Goal: Transaction & Acquisition: Book appointment/travel/reservation

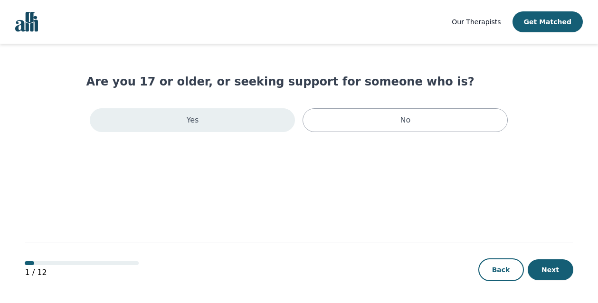
click at [270, 124] on div "Yes" at bounding box center [192, 120] width 205 height 24
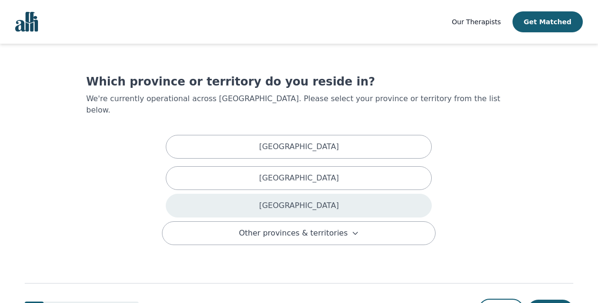
click at [281, 195] on div "[GEOGRAPHIC_DATA]" at bounding box center [299, 206] width 266 height 24
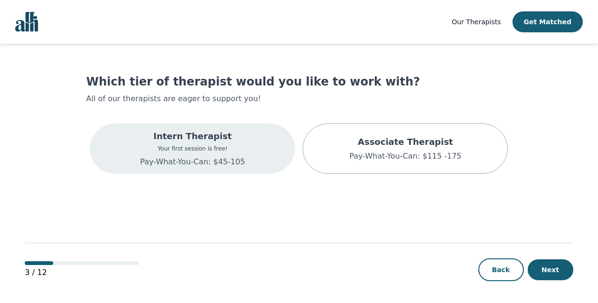
click at [251, 162] on div "Intern Therapist Your first session is free! Pay-What-You-Can: $45-105" at bounding box center [192, 148] width 205 height 50
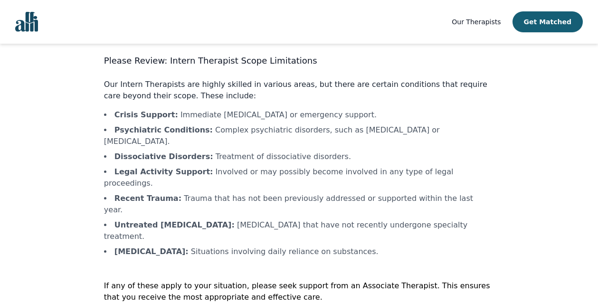
scroll to position [35, 0]
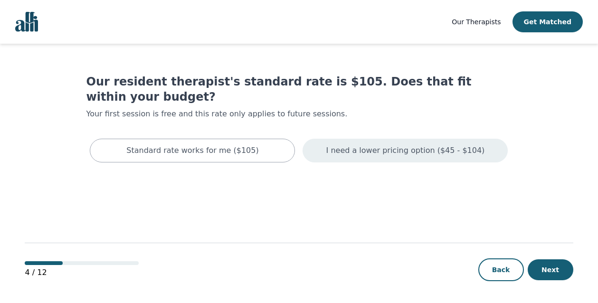
click at [350, 145] on p "I need a lower pricing option ($45 - $104)" at bounding box center [405, 150] width 159 height 11
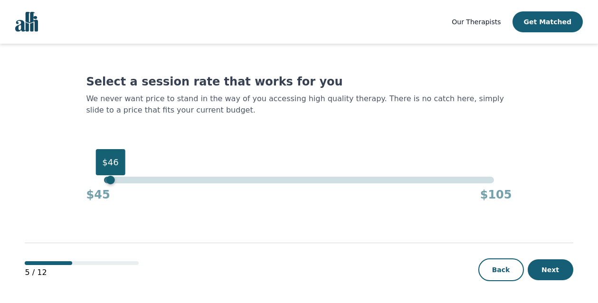
drag, startPoint x: 495, startPoint y: 178, endPoint x: 105, endPoint y: 192, distance: 389.6
click at [105, 192] on div "$46 $45 $105" at bounding box center [298, 190] width 425 height 26
click at [556, 268] on button "Next" at bounding box center [551, 269] width 46 height 21
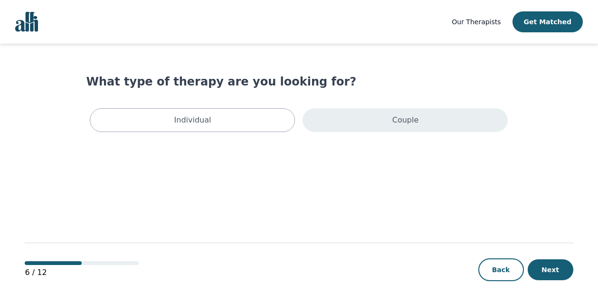
click at [475, 121] on div "Couple" at bounding box center [404, 120] width 205 height 24
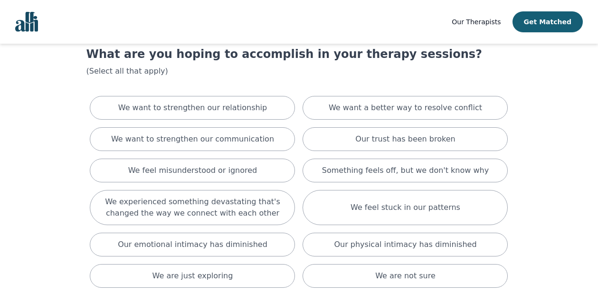
scroll to position [27, 0]
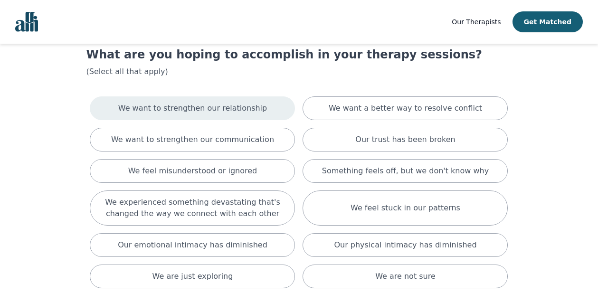
click at [177, 104] on p "We want to strengthen our relationship" at bounding box center [192, 108] width 149 height 11
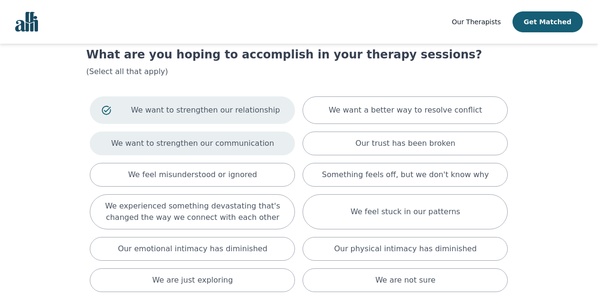
click at [228, 138] on p "We want to strengthen our communication" at bounding box center [192, 143] width 163 height 11
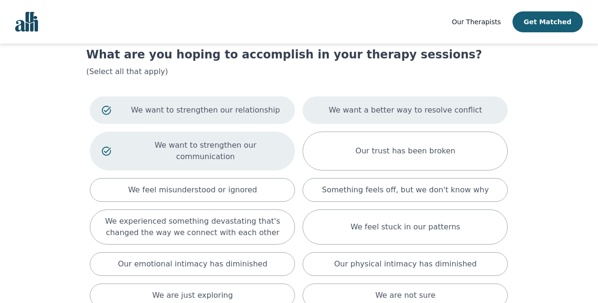
click at [324, 111] on div "We want a better way to resolve conflict" at bounding box center [404, 110] width 205 height 28
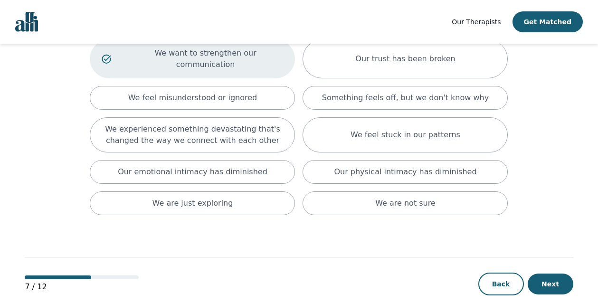
scroll to position [123, 0]
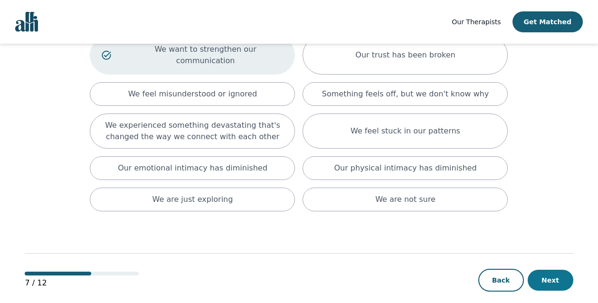
click at [544, 270] on button "Next" at bounding box center [551, 280] width 46 height 21
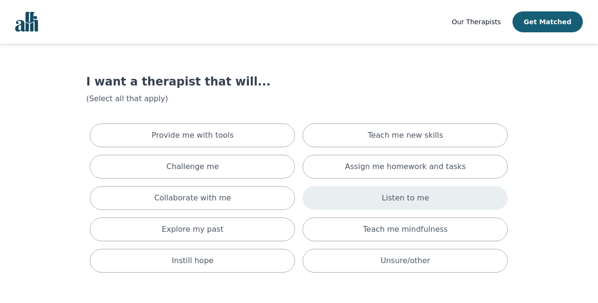
click at [491, 206] on div "Listen to me" at bounding box center [404, 198] width 205 height 24
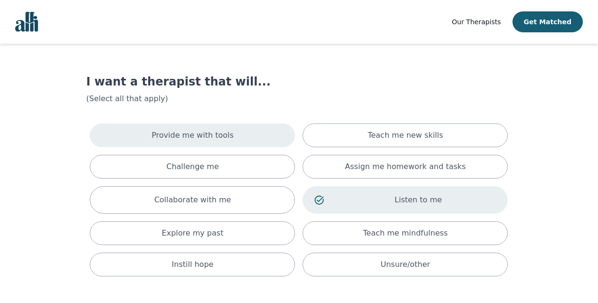
click at [267, 136] on div "Provide me with tools" at bounding box center [192, 135] width 205 height 24
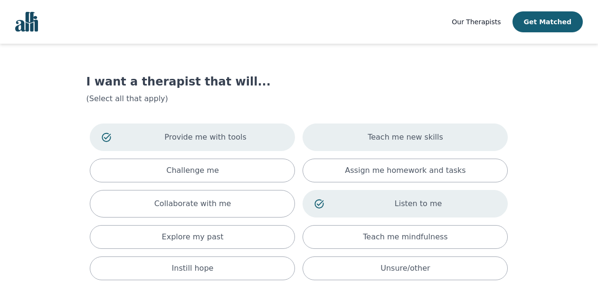
click at [387, 136] on p "Teach me new skills" at bounding box center [405, 137] width 75 height 11
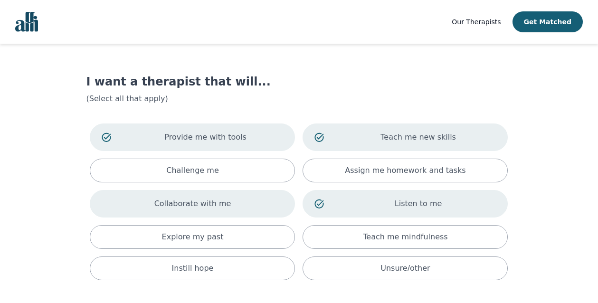
click at [228, 205] on div "Collaborate with me" at bounding box center [192, 204] width 205 height 28
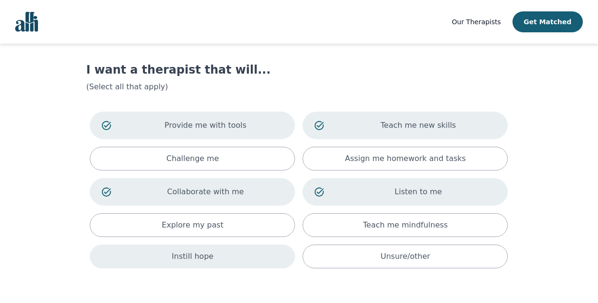
scroll to position [23, 0]
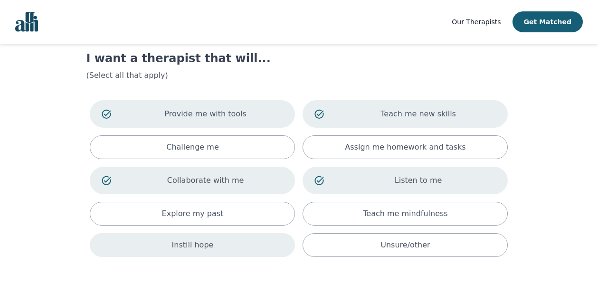
click at [245, 250] on div "Instill hope" at bounding box center [192, 245] width 205 height 24
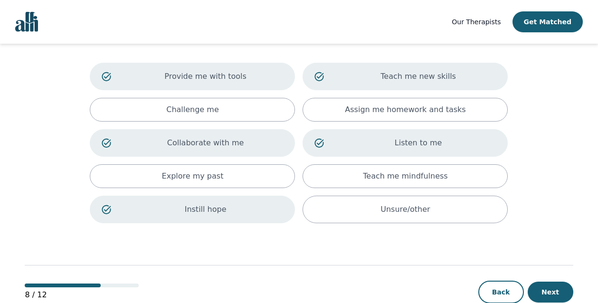
scroll to position [62, 0]
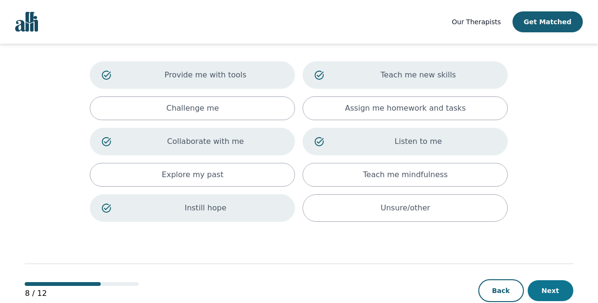
click at [545, 292] on button "Next" at bounding box center [551, 290] width 46 height 21
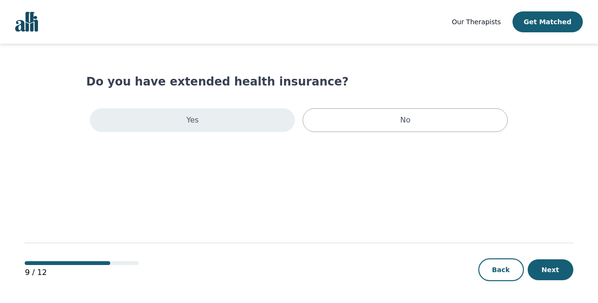
click at [219, 113] on div "Yes" at bounding box center [192, 120] width 205 height 24
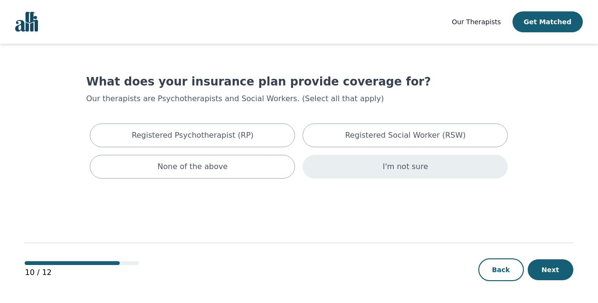
click at [324, 172] on div "I'm not sure" at bounding box center [404, 167] width 205 height 24
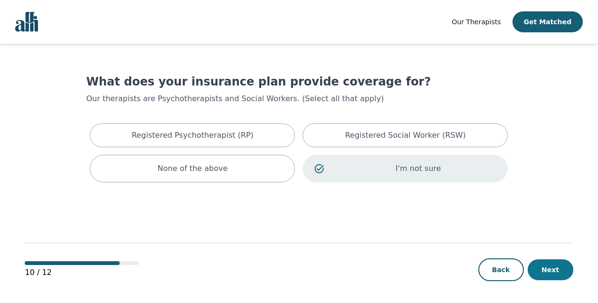
click at [550, 273] on button "Next" at bounding box center [551, 269] width 46 height 21
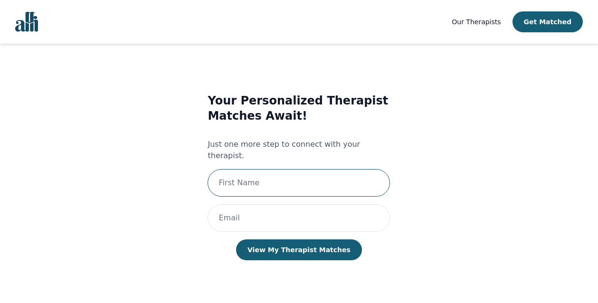
click at [247, 169] on input "text" at bounding box center [298, 183] width 182 height 28
type input "Sonhita"
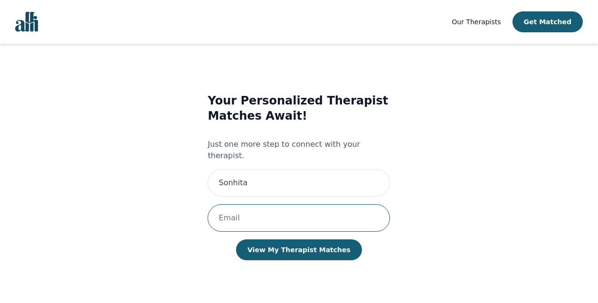
click at [245, 208] on input "email" at bounding box center [298, 218] width 182 height 28
paste input "[MEDICAL_DATA][EMAIL_ADDRESS][DOMAIN_NAME]"
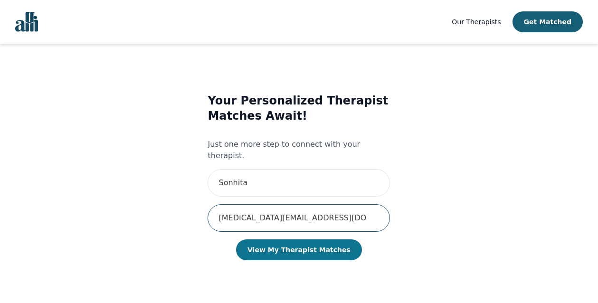
type input "[MEDICAL_DATA][EMAIL_ADDRESS][DOMAIN_NAME]"
click at [274, 239] on button "View My Therapist Matches" at bounding box center [299, 249] width 126 height 21
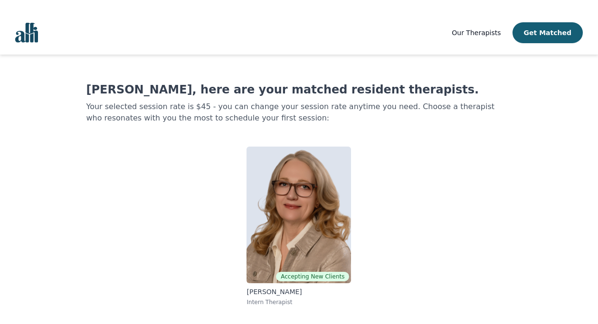
scroll to position [1, 0]
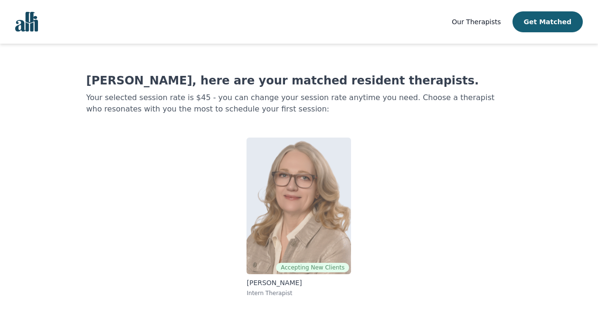
click at [309, 252] on img at bounding box center [298, 206] width 104 height 137
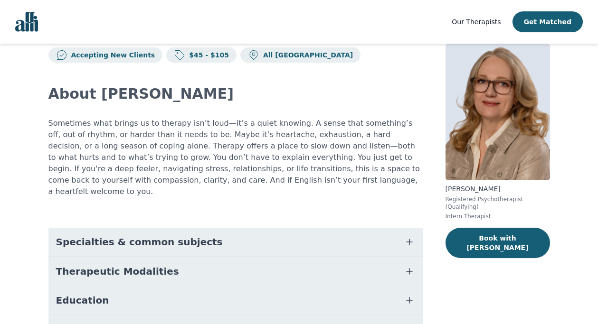
scroll to position [25, 0]
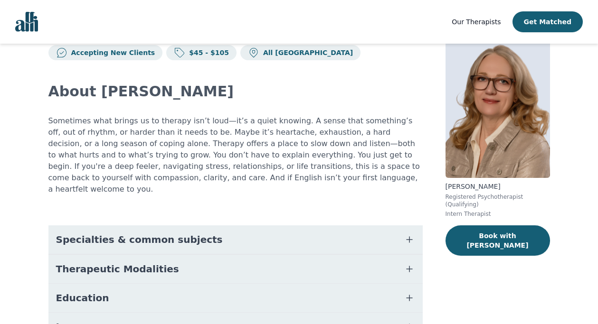
click at [264, 228] on button "Specialties & common subjects" at bounding box center [235, 240] width 374 height 28
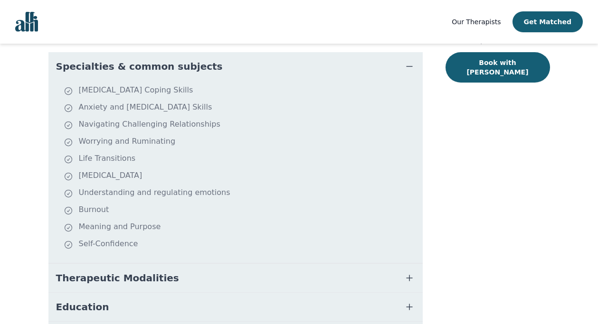
scroll to position [216, 0]
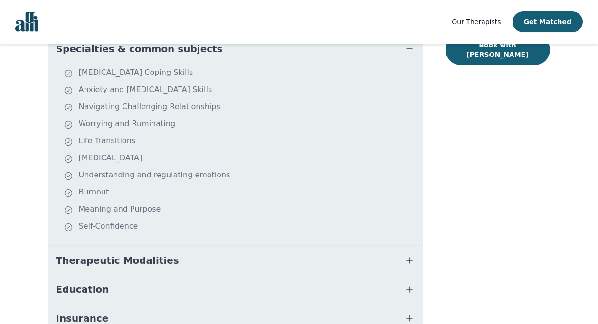
click at [261, 252] on button "Therapeutic Modalities" at bounding box center [235, 260] width 374 height 28
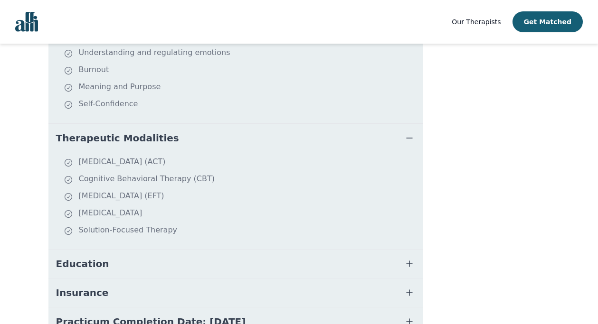
scroll to position [341, 0]
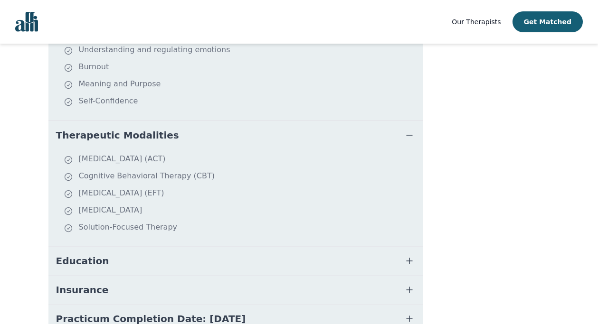
click at [264, 256] on button "Education" at bounding box center [235, 261] width 374 height 28
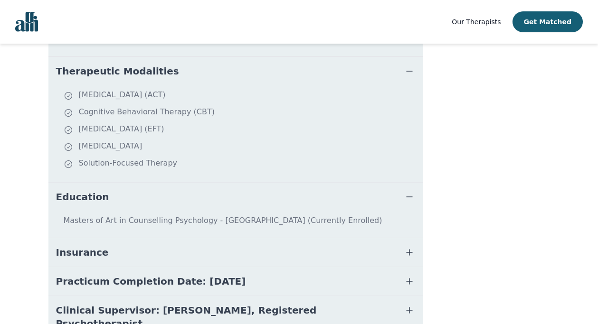
scroll to position [407, 0]
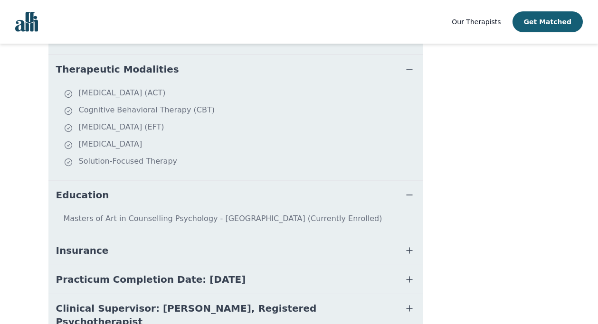
click at [284, 245] on button "Insurance" at bounding box center [235, 250] width 374 height 28
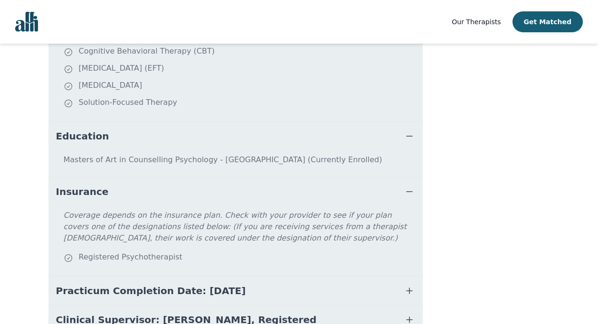
scroll to position [475, 0]
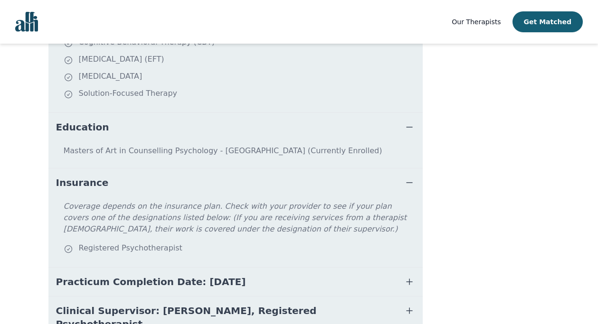
click at [285, 268] on button "Practicum Completion Date: [DATE]" at bounding box center [235, 282] width 374 height 28
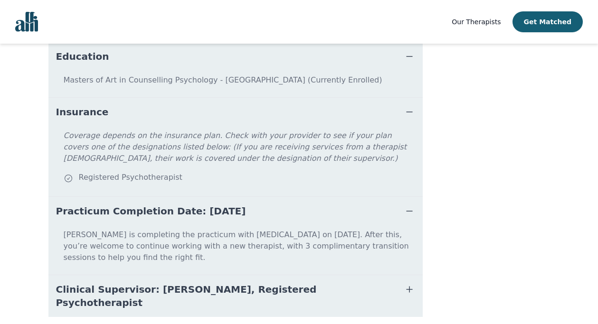
scroll to position [547, 0]
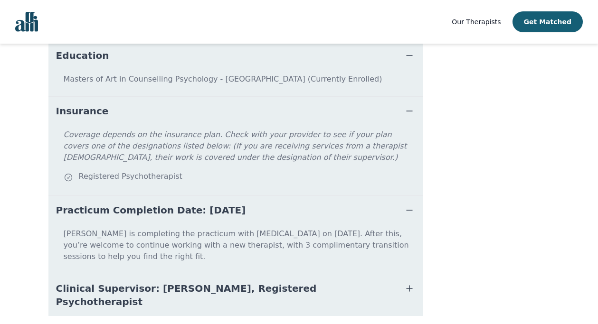
click at [296, 274] on button "Clinical Supervisor: [PERSON_NAME], Registered Psychotherapist" at bounding box center [235, 295] width 374 height 42
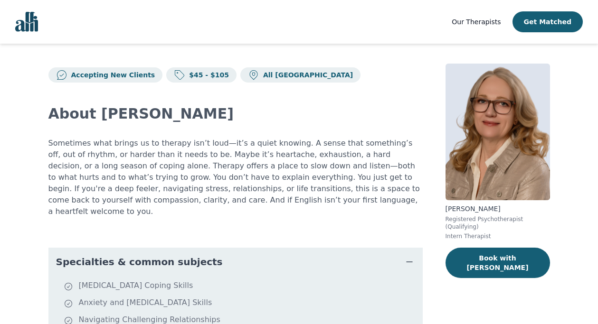
scroll to position [0, 0]
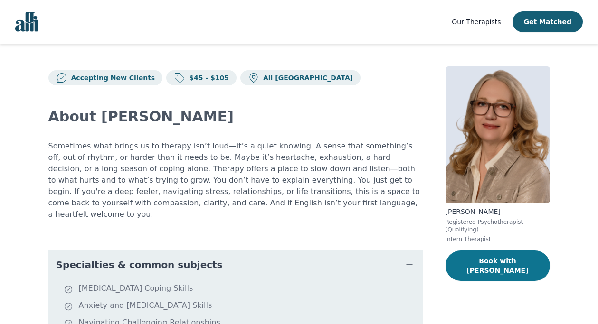
click at [509, 264] on button "Book with [PERSON_NAME]" at bounding box center [497, 266] width 104 height 30
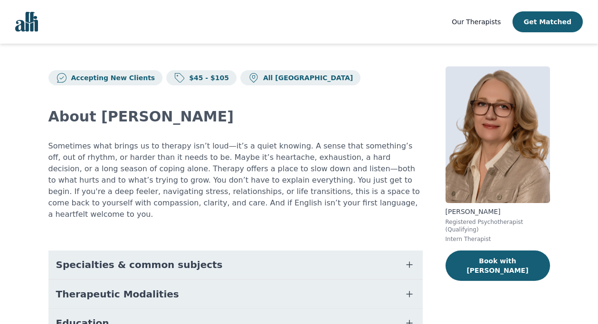
scroll to position [1, 0]
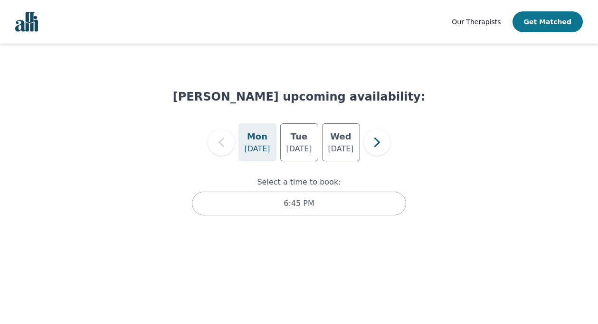
click at [561, 22] on button "Get Matched" at bounding box center [547, 21] width 70 height 21
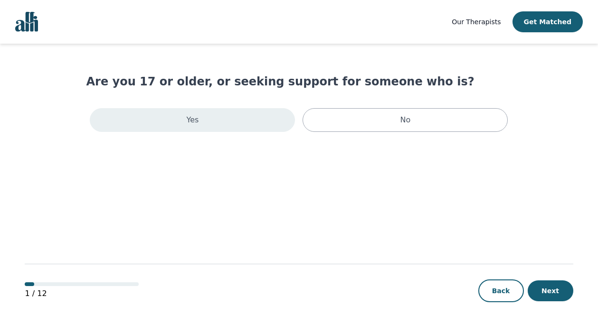
click at [276, 114] on div "Yes" at bounding box center [192, 120] width 205 height 24
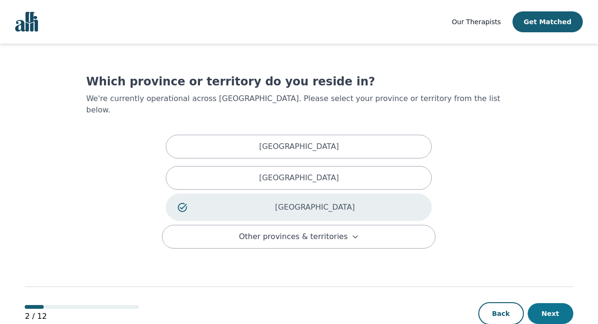
click at [556, 302] on button "Next" at bounding box center [551, 313] width 46 height 21
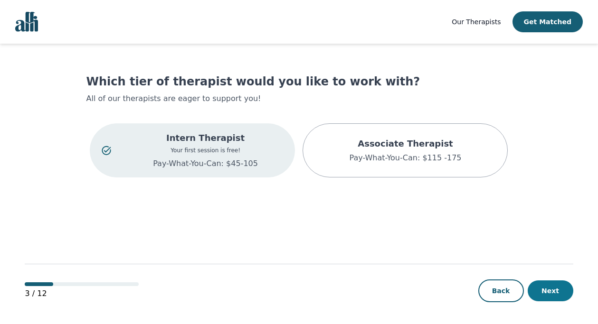
click at [555, 292] on button "Next" at bounding box center [551, 291] width 46 height 21
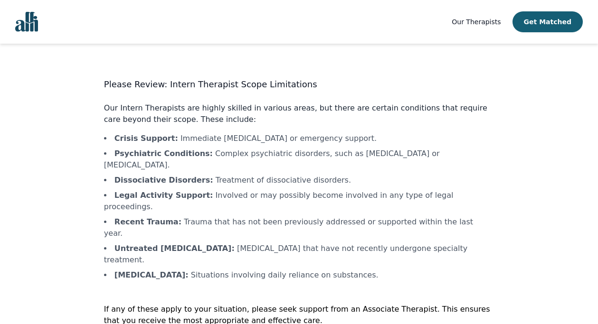
scroll to position [14, 0]
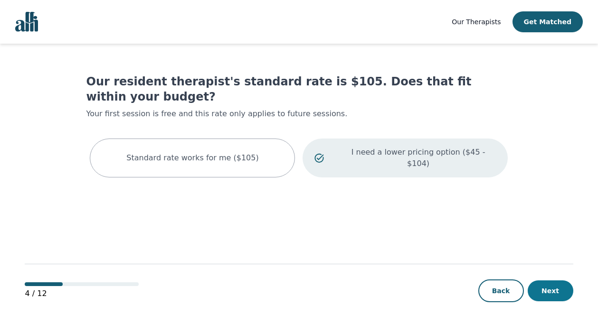
click at [562, 290] on button "Next" at bounding box center [551, 291] width 46 height 21
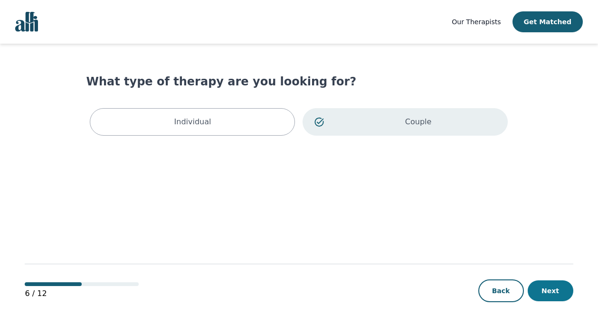
click at [562, 290] on button "Next" at bounding box center [551, 291] width 46 height 21
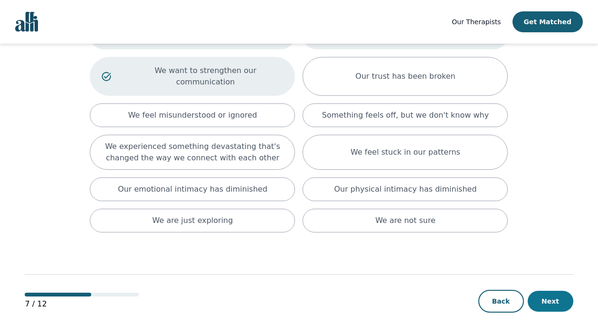
click at [556, 291] on button "Next" at bounding box center [551, 301] width 46 height 21
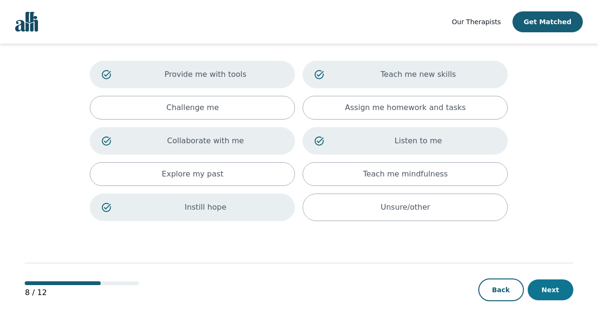
click at [556, 285] on button "Next" at bounding box center [551, 290] width 46 height 21
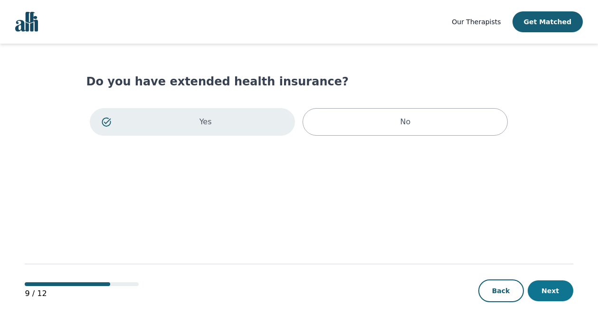
click at [557, 291] on button "Next" at bounding box center [551, 291] width 46 height 21
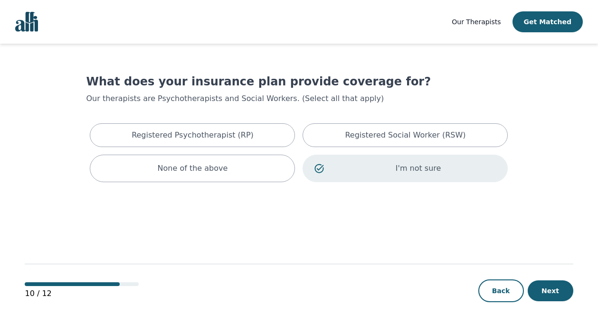
click at [557, 291] on button "Next" at bounding box center [551, 291] width 46 height 21
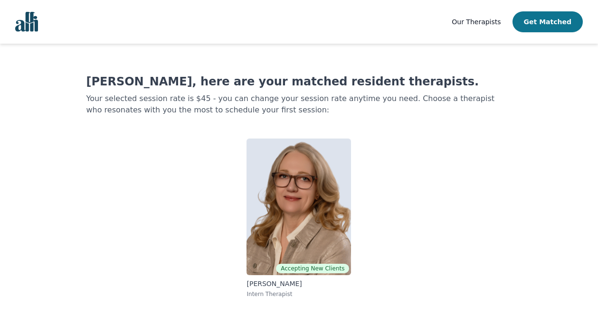
click at [556, 29] on button "Get Matched" at bounding box center [547, 21] width 70 height 21
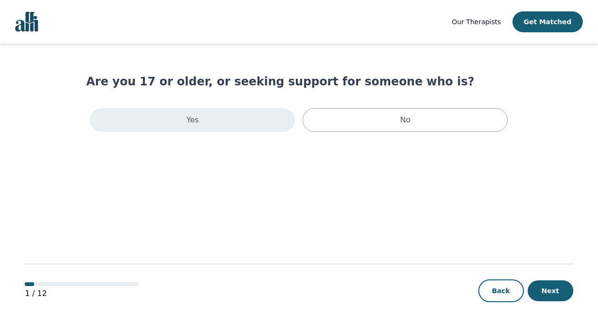
click at [208, 123] on div "Yes" at bounding box center [192, 120] width 205 height 24
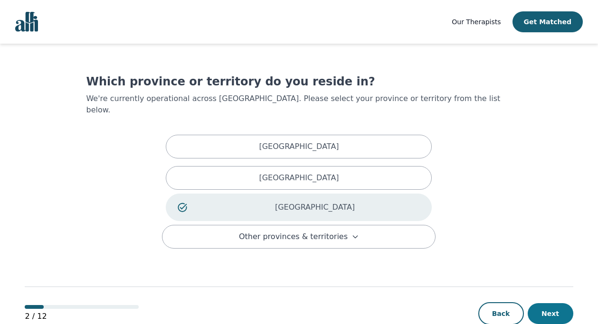
click at [555, 302] on button "Next" at bounding box center [551, 313] width 46 height 21
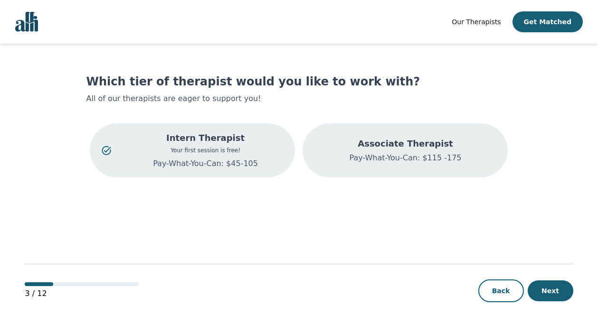
click at [434, 167] on div "Associate Therapist Pay-What-You-Can: $115 -175" at bounding box center [404, 150] width 205 height 54
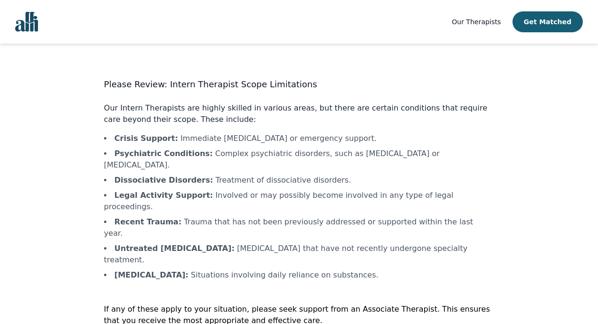
scroll to position [14, 0]
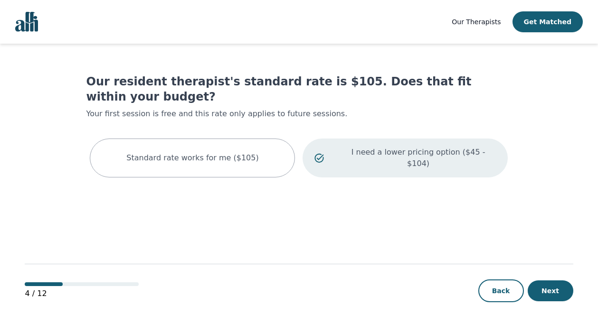
click at [398, 143] on div "I need a lower pricing option ($45 - $104)" at bounding box center [404, 158] width 205 height 39
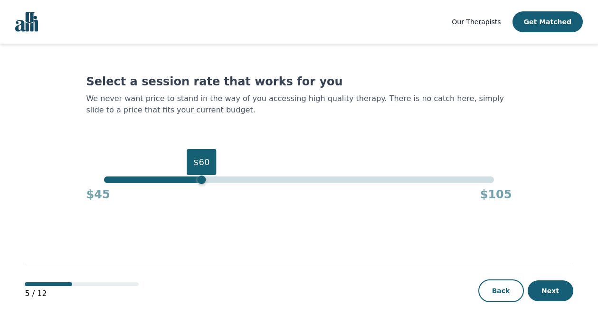
drag, startPoint x: 494, startPoint y: 181, endPoint x: 204, endPoint y: 184, distance: 290.1
click at [204, 184] on div "$60 $45 $105" at bounding box center [298, 190] width 425 height 26
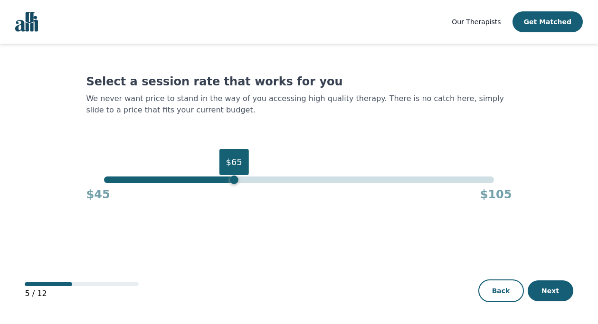
drag, startPoint x: 203, startPoint y: 181, endPoint x: 232, endPoint y: 184, distance: 29.1
click at [232, 184] on div "$65 $45 $105" at bounding box center [298, 190] width 425 height 26
click at [563, 293] on button "Next" at bounding box center [551, 291] width 46 height 21
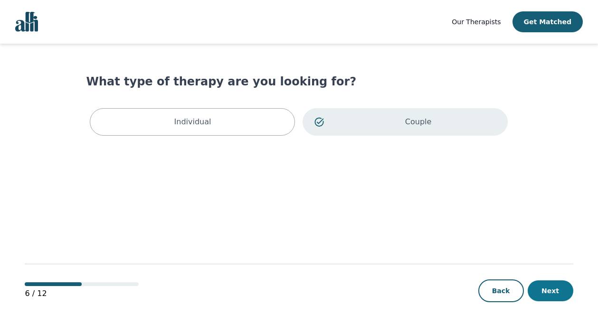
click at [563, 293] on button "Next" at bounding box center [551, 291] width 46 height 21
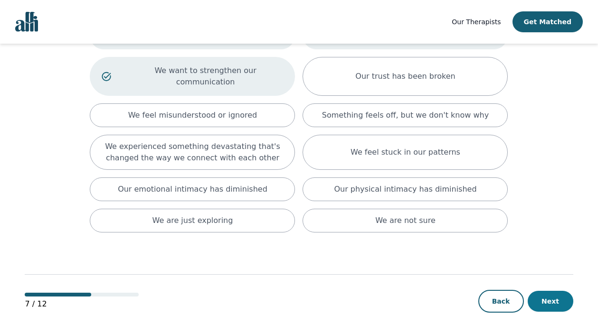
click at [550, 294] on button "Next" at bounding box center [551, 301] width 46 height 21
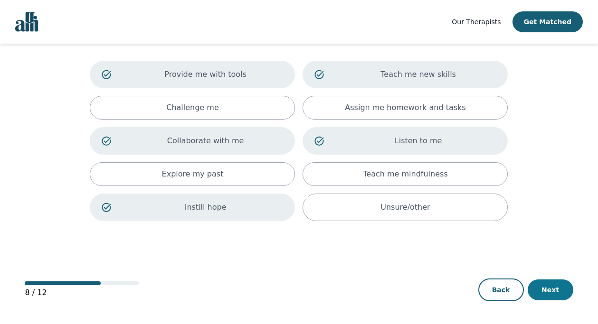
click at [551, 294] on button "Next" at bounding box center [551, 290] width 46 height 21
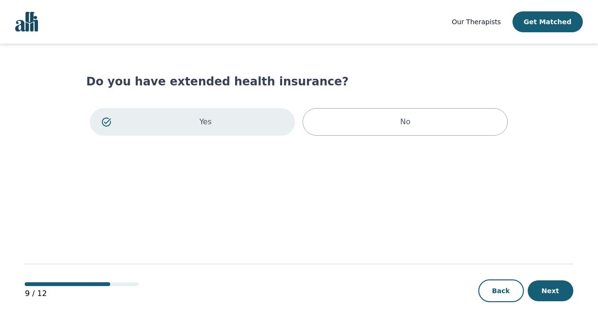
scroll to position [1, 0]
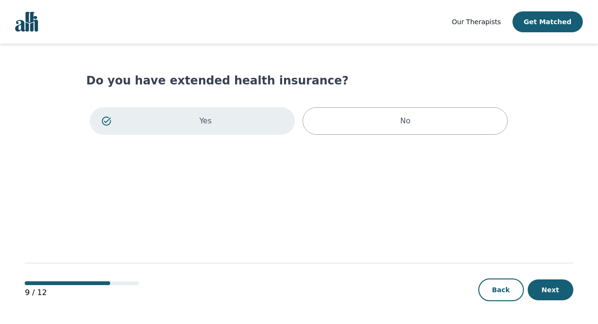
click at [551, 294] on button "Next" at bounding box center [551, 290] width 46 height 21
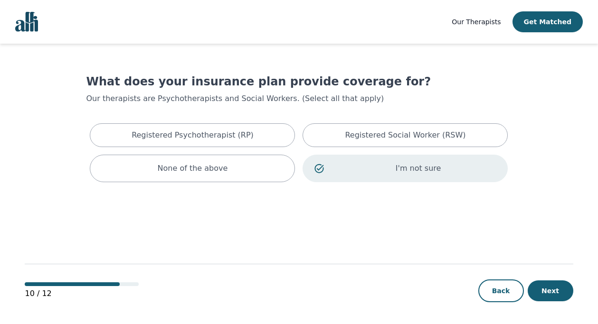
click at [551, 294] on button "Next" at bounding box center [551, 291] width 46 height 21
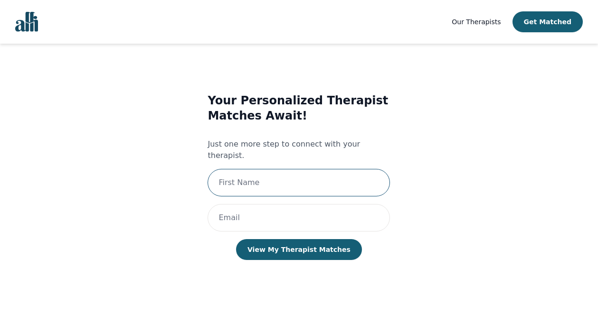
click at [310, 171] on input "text" at bounding box center [298, 183] width 182 height 28
type input "Sonhita"
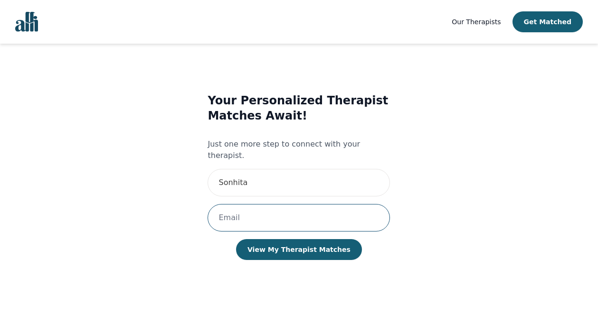
click at [283, 204] on input "email" at bounding box center [298, 218] width 182 height 28
click at [323, 204] on input "email" at bounding box center [298, 218] width 182 height 28
paste input "[MEDICAL_DATA][EMAIL_ADDRESS][DOMAIN_NAME]"
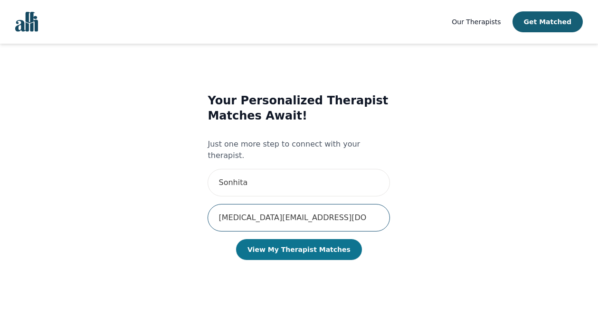
type input "[MEDICAL_DATA][EMAIL_ADDRESS][DOMAIN_NAME]"
click at [321, 239] on button "View My Therapist Matches" at bounding box center [299, 249] width 126 height 21
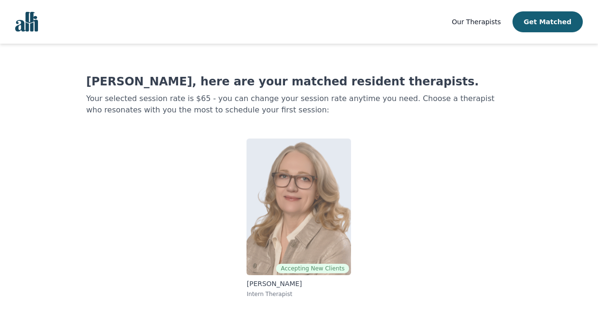
scroll to position [1, 0]
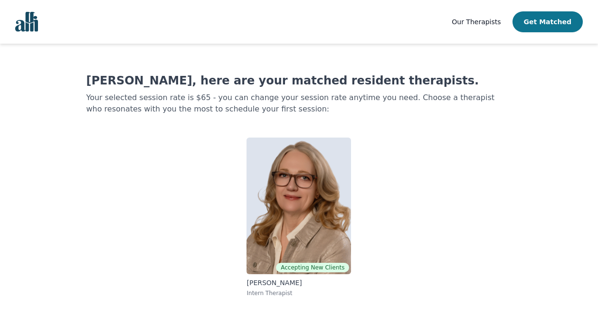
click at [555, 16] on button "Get Matched" at bounding box center [547, 21] width 70 height 21
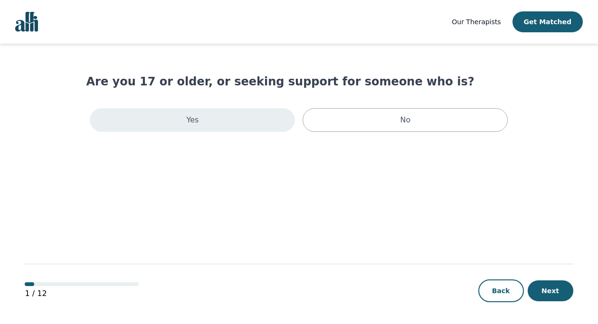
click at [236, 126] on div "Yes" at bounding box center [192, 120] width 205 height 24
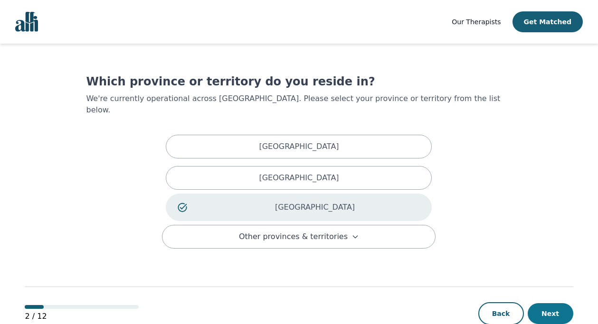
click at [562, 302] on button "Next" at bounding box center [551, 313] width 46 height 21
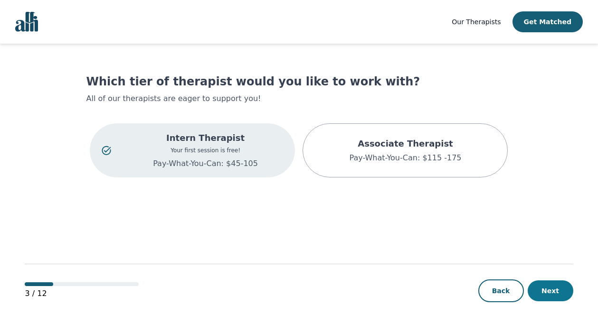
click at [548, 288] on button "Next" at bounding box center [551, 291] width 46 height 21
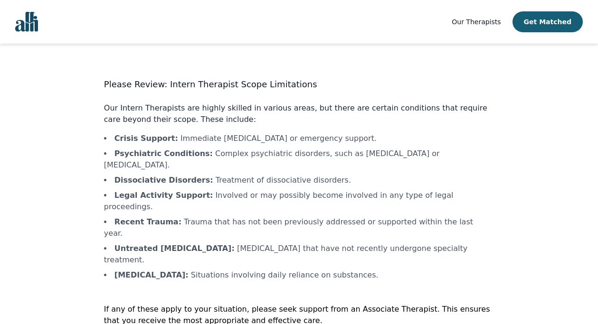
scroll to position [14, 0]
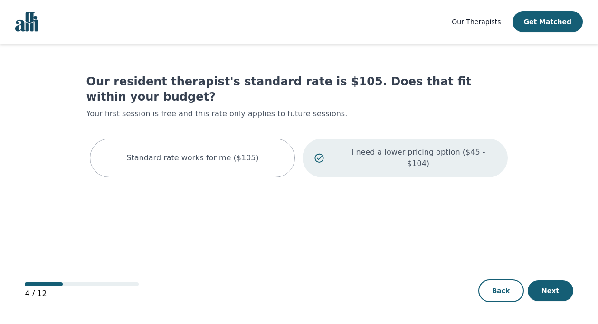
click at [378, 149] on div "I need a lower pricing option ($45 - $104)" at bounding box center [404, 158] width 205 height 39
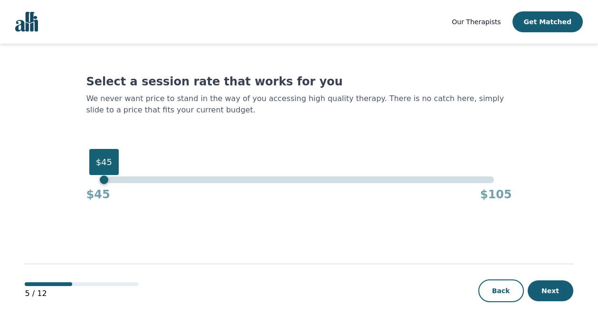
drag, startPoint x: 496, startPoint y: 180, endPoint x: 50, endPoint y: 209, distance: 446.3
click at [50, 209] on main "Select a session rate that works for you We never want price to stand in the wa…" at bounding box center [299, 185] width 548 height 282
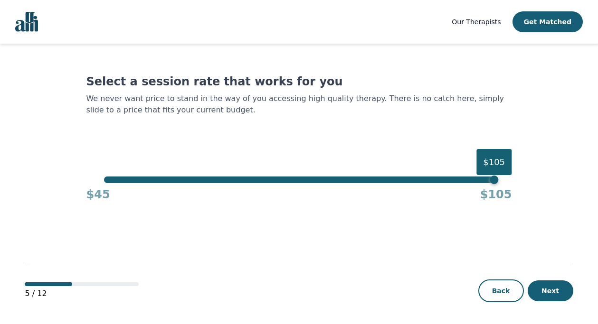
drag, startPoint x: 103, startPoint y: 177, endPoint x: 569, endPoint y: 199, distance: 467.3
click at [570, 199] on main "Select a session rate that works for you We never want price to stand in the wa…" at bounding box center [299, 185] width 548 height 282
click at [551, 301] on button "Next" at bounding box center [551, 291] width 46 height 21
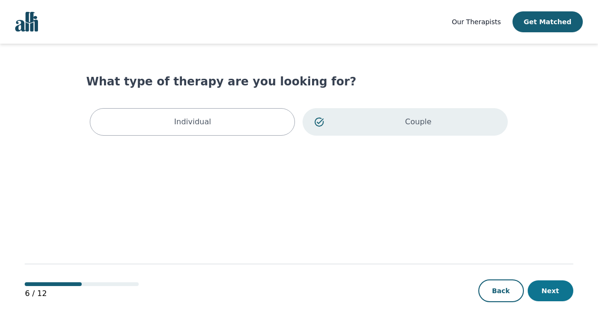
click at [551, 292] on button "Next" at bounding box center [551, 291] width 46 height 21
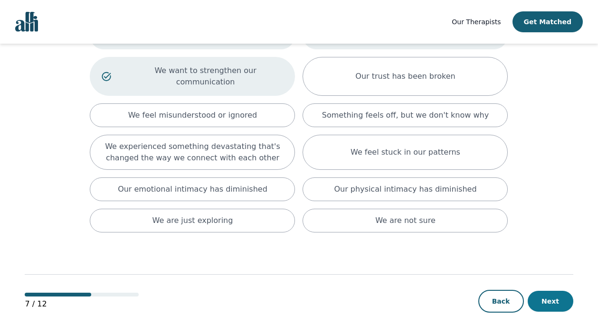
click at [555, 291] on button "Next" at bounding box center [551, 301] width 46 height 21
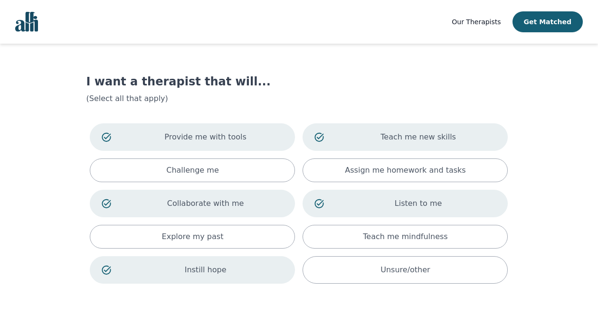
click at [555, 286] on main "I want a therapist that will... (Select all that apply) Provide me with tools T…" at bounding box center [299, 215] width 548 height 343
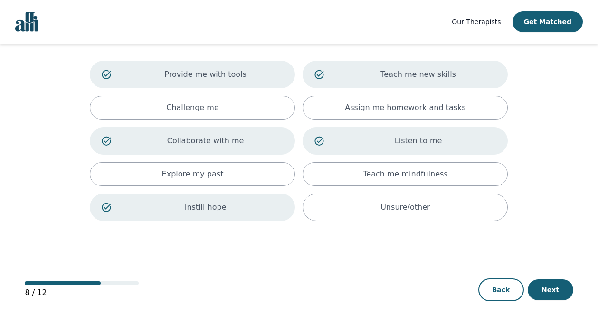
click at [555, 286] on button "Next" at bounding box center [551, 290] width 46 height 21
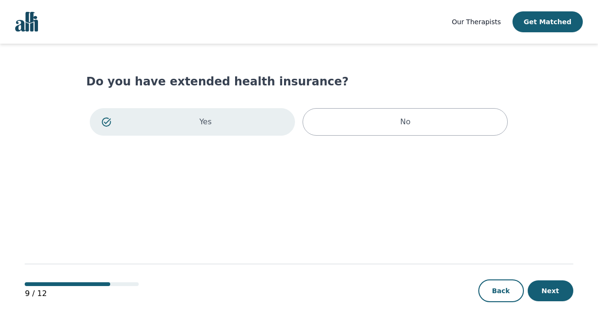
scroll to position [1, 0]
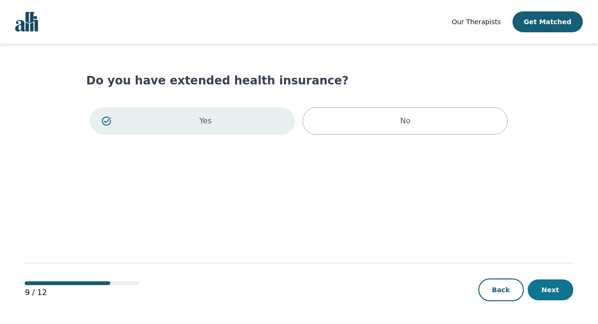
click at [555, 290] on button "Next" at bounding box center [551, 290] width 46 height 21
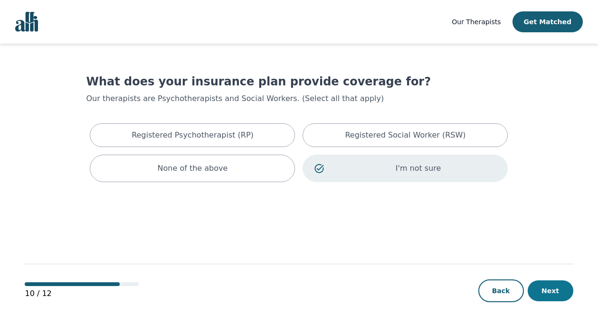
click at [556, 292] on button "Next" at bounding box center [551, 291] width 46 height 21
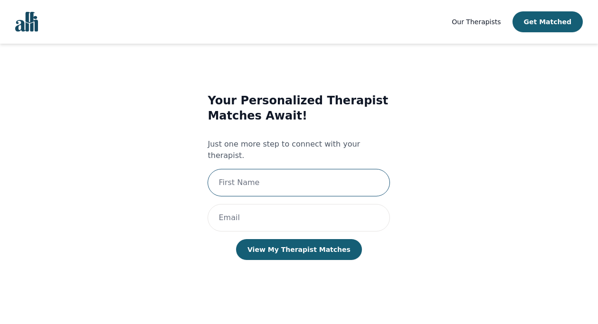
click at [293, 169] on input "text" at bounding box center [298, 183] width 182 height 28
type input "Sonhita"
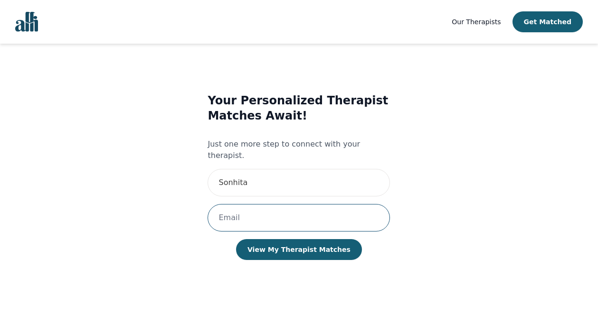
click at [311, 204] on input "email" at bounding box center [298, 218] width 182 height 28
paste input "[MEDICAL_DATA][EMAIL_ADDRESS][DOMAIN_NAME]"
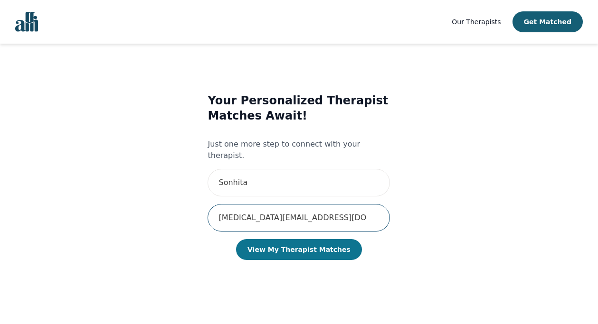
type input "[MEDICAL_DATA][EMAIL_ADDRESS][DOMAIN_NAME]"
click at [313, 239] on button "View My Therapist Matches" at bounding box center [299, 249] width 126 height 21
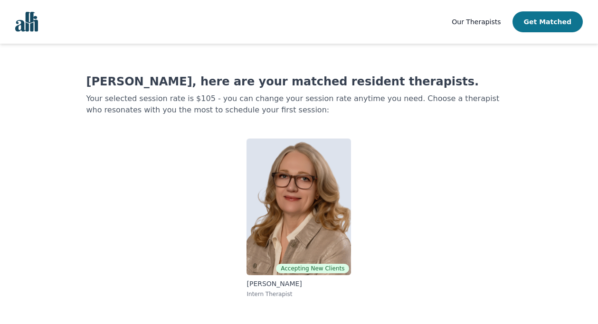
click at [551, 23] on button "Get Matched" at bounding box center [547, 21] width 70 height 21
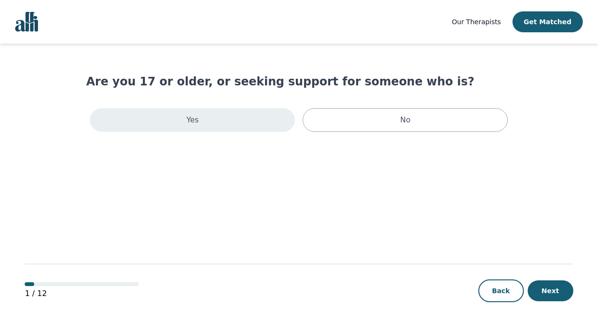
click at [238, 118] on div "Yes" at bounding box center [192, 120] width 205 height 24
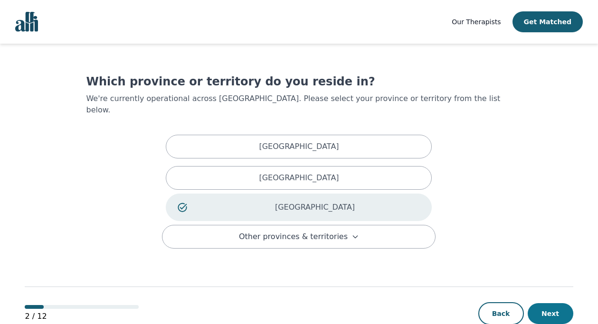
click at [545, 302] on button "Next" at bounding box center [551, 313] width 46 height 21
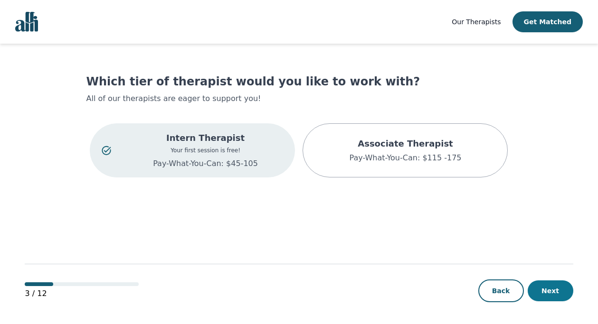
click at [551, 291] on button "Next" at bounding box center [551, 291] width 46 height 21
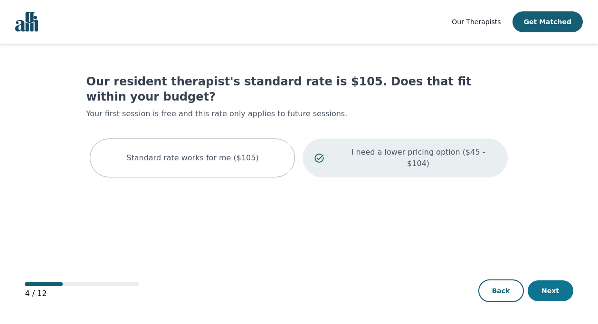
click at [550, 294] on button "Next" at bounding box center [551, 291] width 46 height 21
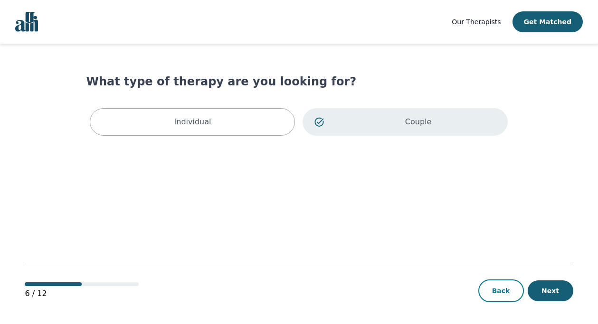
click at [500, 287] on button "Back" at bounding box center [501, 291] width 46 height 23
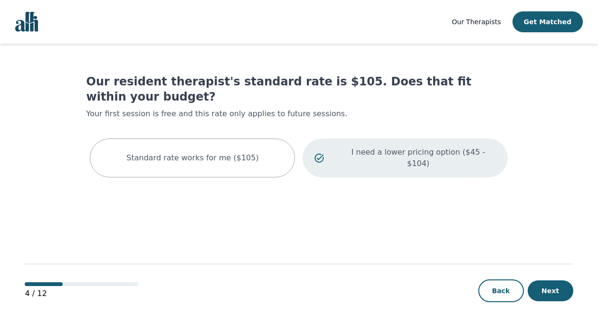
click at [433, 147] on p "I need a lower pricing option ($45 - $104)" at bounding box center [418, 158] width 156 height 23
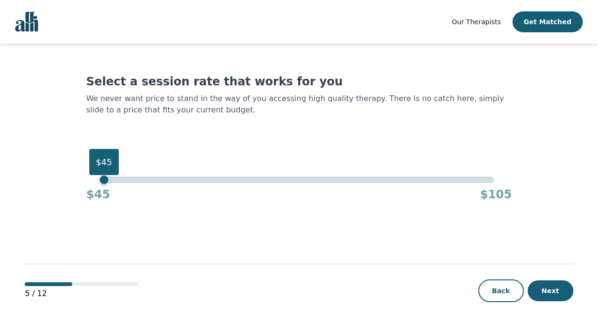
drag, startPoint x: 494, startPoint y: 179, endPoint x: -38, endPoint y: 171, distance: 532.3
click at [0, 171] on html "Our Therapists Get Matched Select a session rate that works for you We never wa…" at bounding box center [299, 162] width 598 height 325
click at [549, 292] on button "Next" at bounding box center [551, 291] width 46 height 21
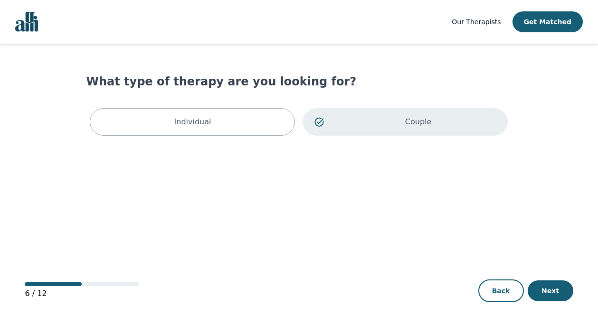
click at [549, 292] on button "Next" at bounding box center [551, 291] width 46 height 21
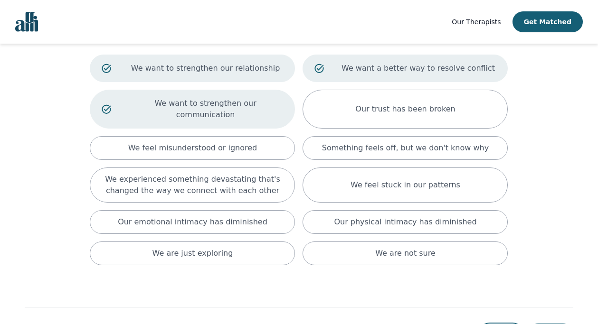
scroll to position [66, 0]
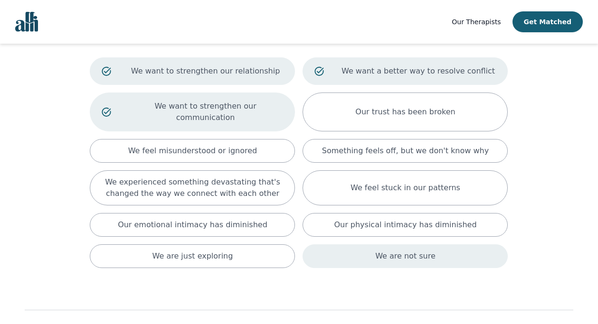
click at [329, 245] on div "We are not sure" at bounding box center [404, 257] width 205 height 24
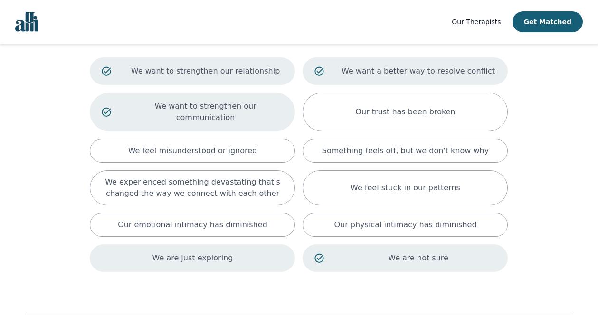
click at [264, 245] on div "We are just exploring" at bounding box center [192, 259] width 205 height 28
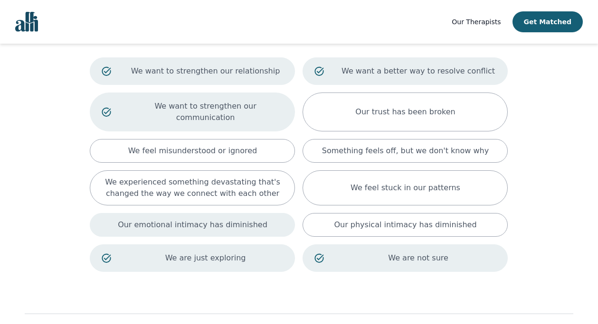
click at [264, 213] on div "Our emotional intimacy has diminished" at bounding box center [192, 225] width 205 height 24
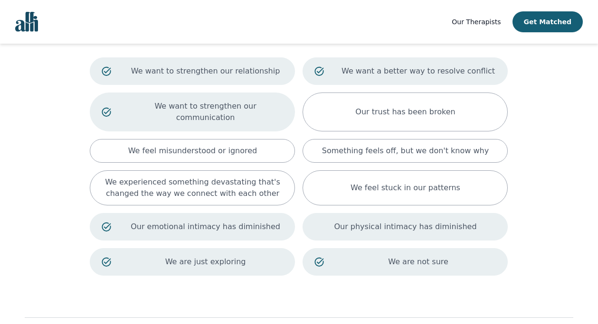
click at [356, 213] on div "Our physical intimacy has diminished" at bounding box center [404, 227] width 205 height 28
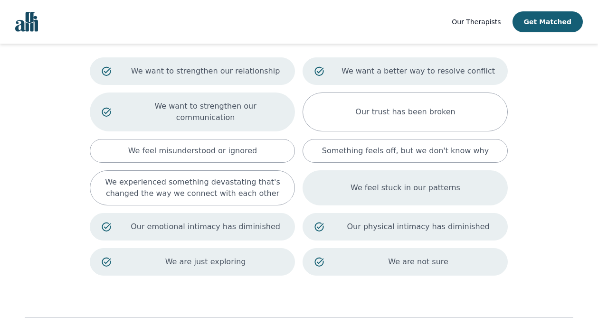
click at [339, 187] on div "We feel stuck in our patterns" at bounding box center [404, 187] width 205 height 35
click at [342, 221] on p "Our physical intimacy has diminished" at bounding box center [418, 226] width 156 height 11
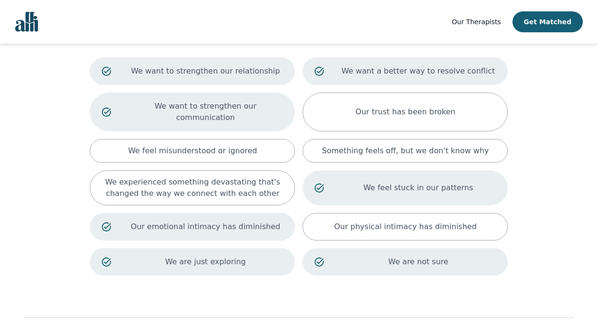
click at [267, 221] on p "Our emotional intimacy has diminished" at bounding box center [206, 226] width 156 height 11
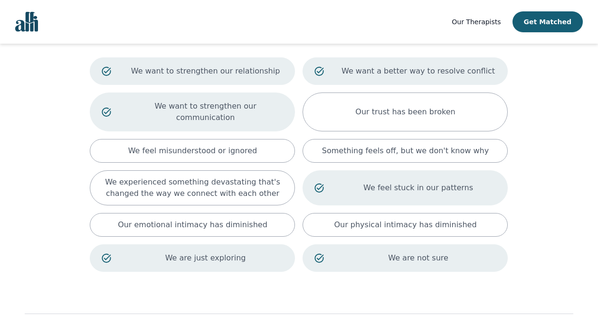
click at [257, 253] on p "We are just exploring" at bounding box center [206, 258] width 156 height 11
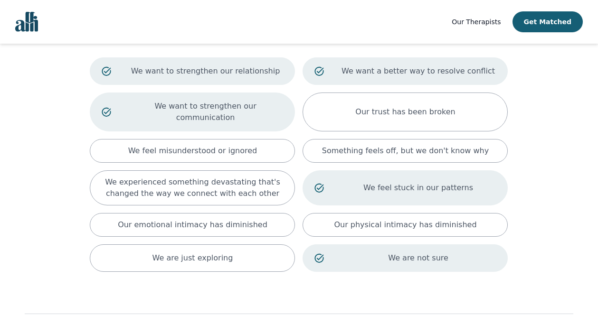
click at [323, 254] on icon at bounding box center [318, 258] width 9 height 9
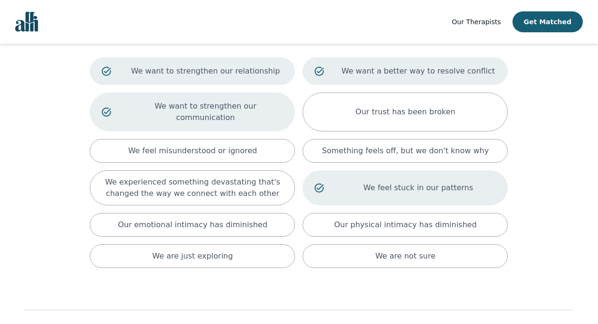
click at [341, 182] on p "We feel stuck in our patterns" at bounding box center [418, 187] width 156 height 11
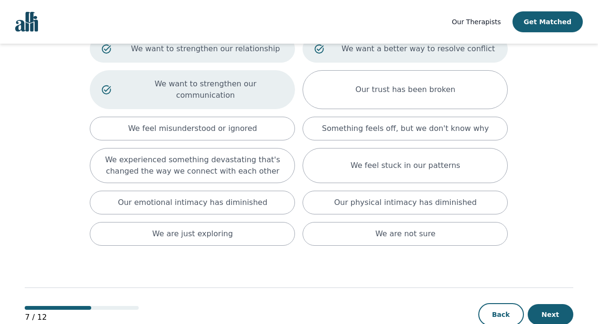
scroll to position [97, 0]
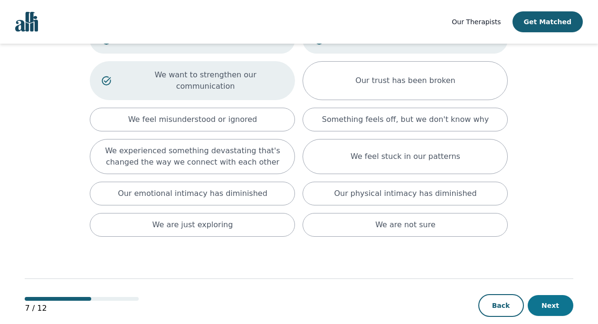
click at [555, 296] on button "Next" at bounding box center [551, 305] width 46 height 21
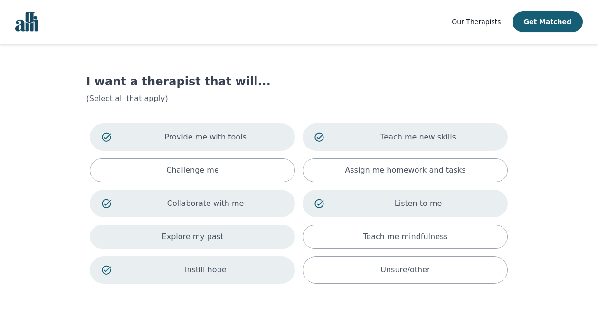
click at [243, 229] on div "Explore my past" at bounding box center [192, 237] width 205 height 24
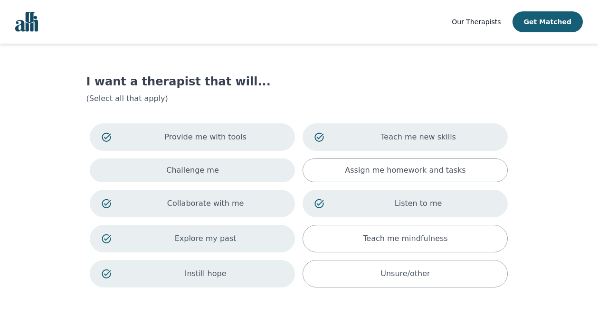
click at [240, 170] on div "Challenge me" at bounding box center [192, 171] width 205 height 24
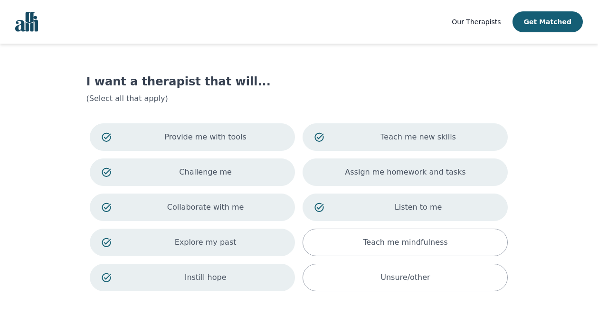
click at [361, 175] on p "Assign me homework and tasks" at bounding box center [405, 172] width 121 height 11
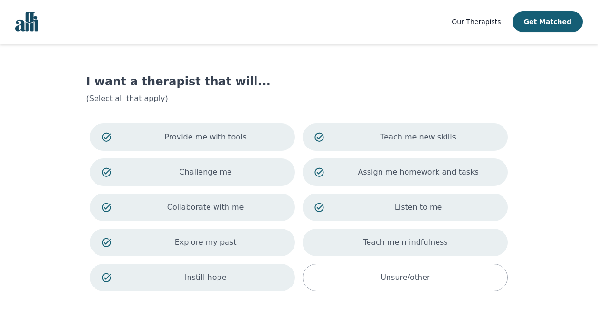
click at [359, 245] on div "Teach me mindfulness" at bounding box center [404, 243] width 205 height 28
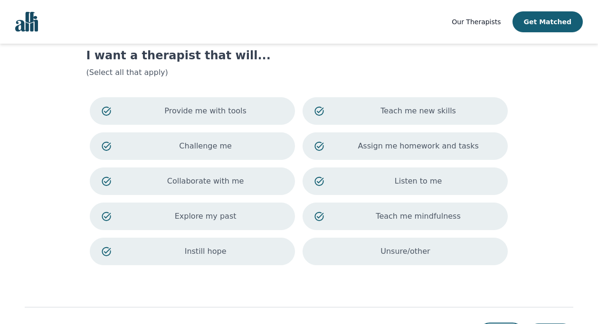
scroll to position [36, 0]
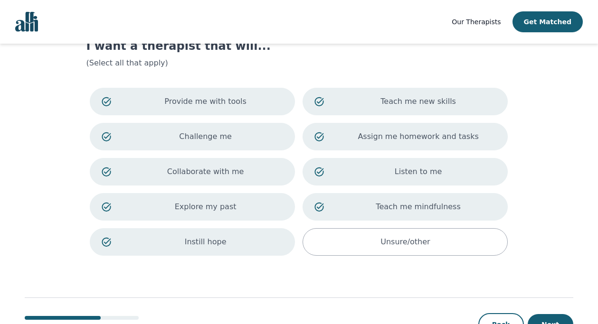
click at [399, 259] on div "Provide me with tools Teach me new skills Challenge me Assign me homework and t…" at bounding box center [298, 172] width 425 height 176
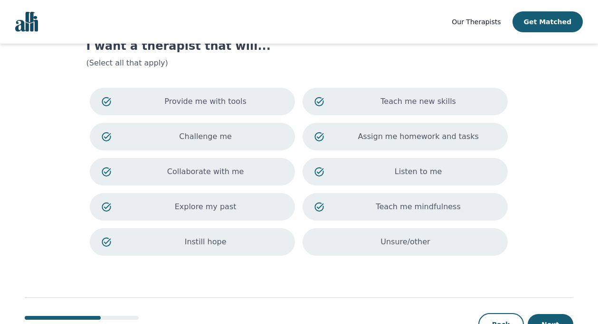
click at [406, 246] on p "Unsure/other" at bounding box center [404, 241] width 49 height 11
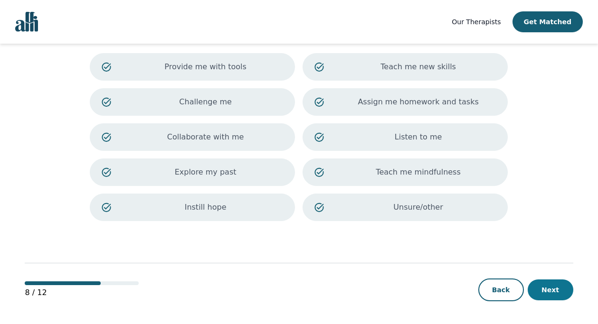
click at [563, 290] on button "Next" at bounding box center [551, 290] width 46 height 21
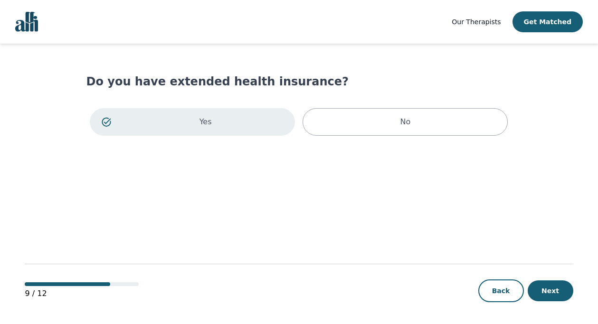
click at [563, 289] on button "Next" at bounding box center [551, 291] width 46 height 21
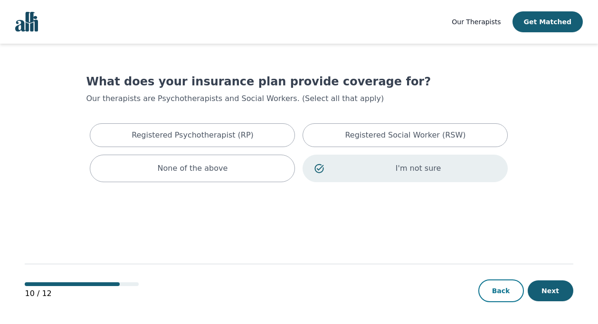
click at [501, 285] on button "Back" at bounding box center [501, 291] width 46 height 23
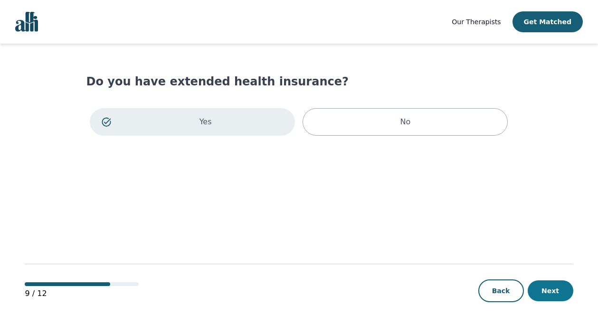
click at [557, 294] on button "Next" at bounding box center [551, 291] width 46 height 21
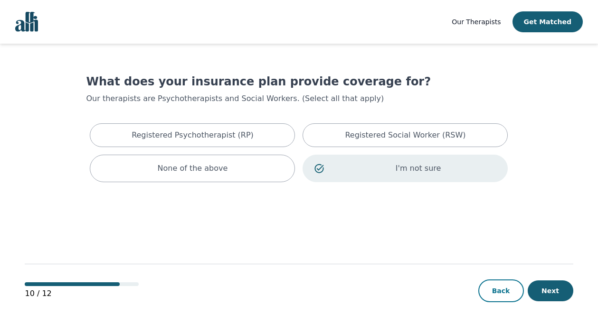
click at [499, 292] on button "Back" at bounding box center [501, 291] width 46 height 23
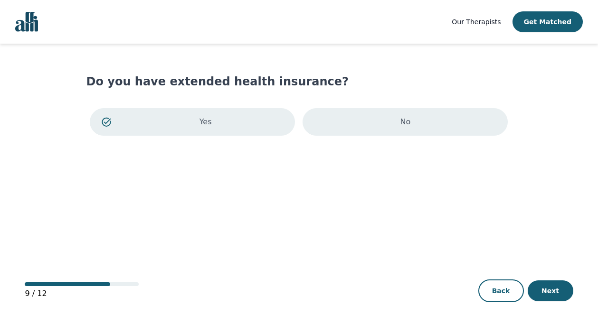
click at [447, 121] on div "No" at bounding box center [404, 122] width 205 height 28
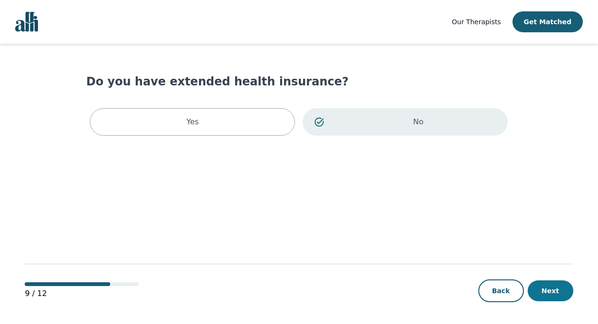
click at [548, 292] on button "Next" at bounding box center [551, 291] width 46 height 21
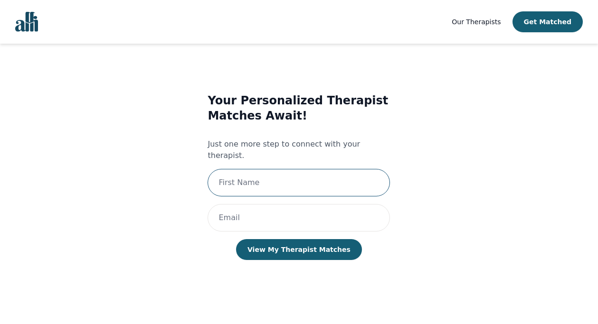
click at [326, 169] on input "text" at bounding box center [298, 183] width 182 height 28
type input "Sonhita"
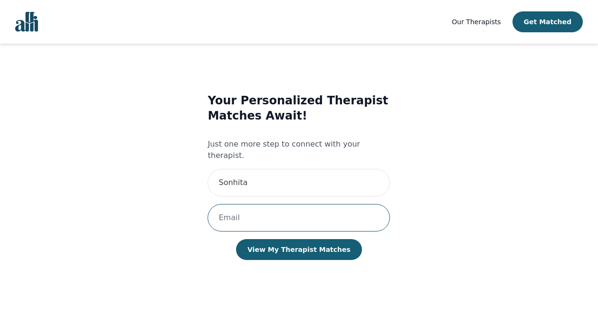
click at [293, 211] on input "email" at bounding box center [298, 218] width 182 height 28
paste input "[MEDICAL_DATA][EMAIL_ADDRESS][DOMAIN_NAME]"
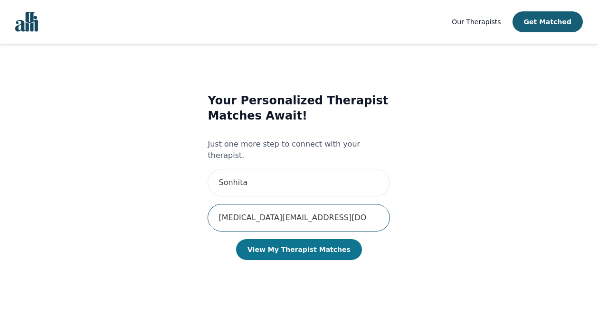
type input "[MEDICAL_DATA][EMAIL_ADDRESS][DOMAIN_NAME]"
click at [276, 247] on button "View My Therapist Matches" at bounding box center [299, 249] width 126 height 21
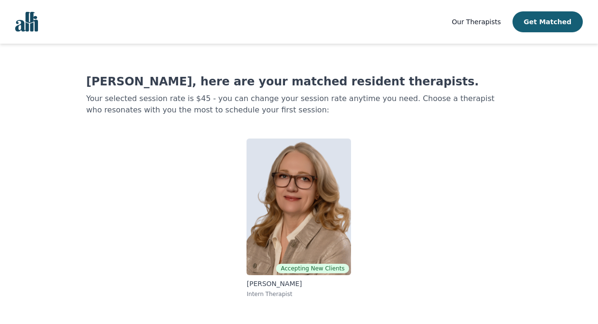
scroll to position [1, 0]
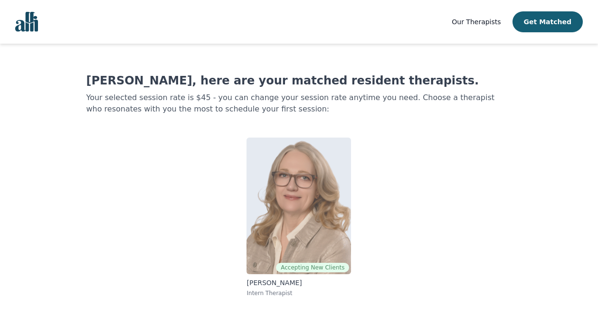
click at [330, 236] on img at bounding box center [298, 206] width 104 height 137
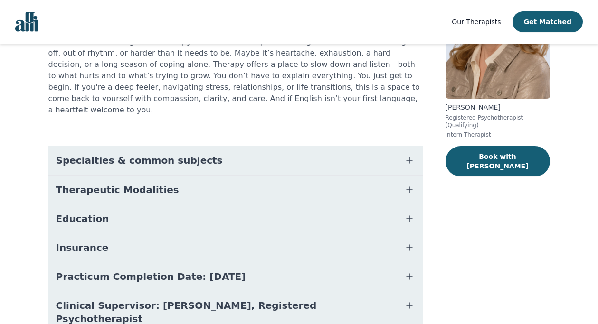
scroll to position [106, 0]
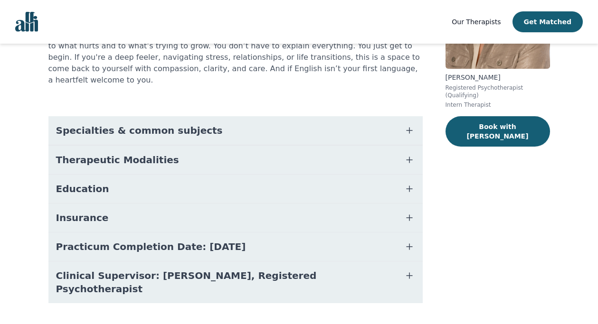
click at [333, 235] on button "Practicum Completion Date: [DATE]" at bounding box center [235, 247] width 374 height 28
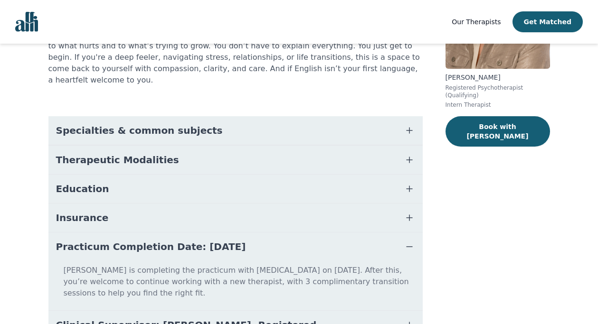
scroll to position [172, 0]
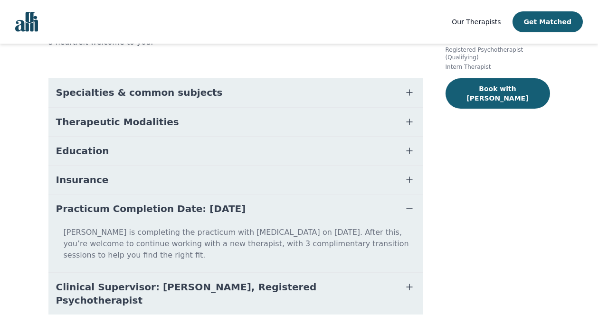
click at [347, 273] on button "Clinical Supervisor: [PERSON_NAME], Registered Psychotherapist" at bounding box center [235, 294] width 374 height 42
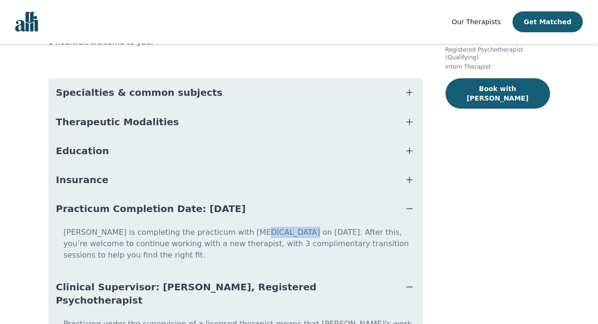
drag, startPoint x: 235, startPoint y: 220, endPoint x: 274, endPoint y: 222, distance: 39.0
click at [274, 227] on p "[PERSON_NAME] is completing the practicum with [MEDICAL_DATA] on [DATE]. After …" at bounding box center [235, 248] width 367 height 42
click at [307, 231] on p "[PERSON_NAME] is completing the practicum with [MEDICAL_DATA] on [DATE]. After …" at bounding box center [235, 248] width 367 height 42
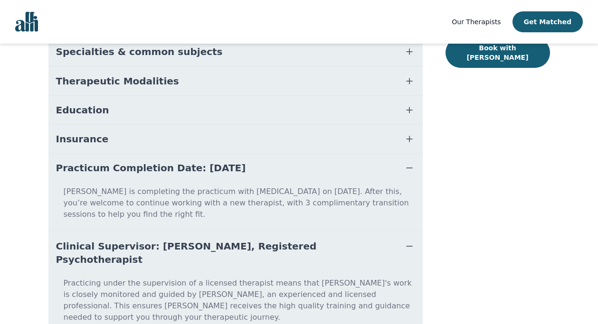
scroll to position [210, 0]
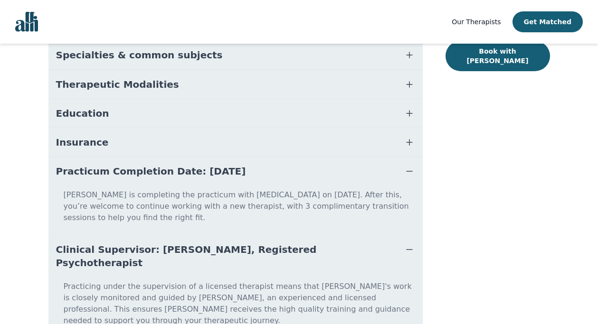
click at [179, 134] on button "Insurance" at bounding box center [235, 142] width 374 height 28
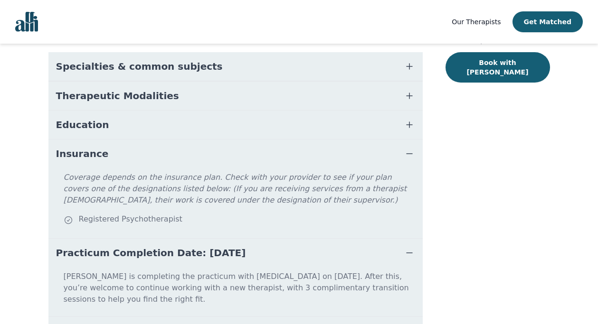
scroll to position [196, 0]
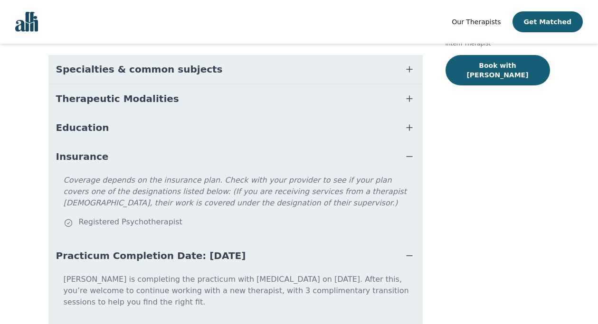
click at [180, 113] on button "Education" at bounding box center [235, 127] width 374 height 28
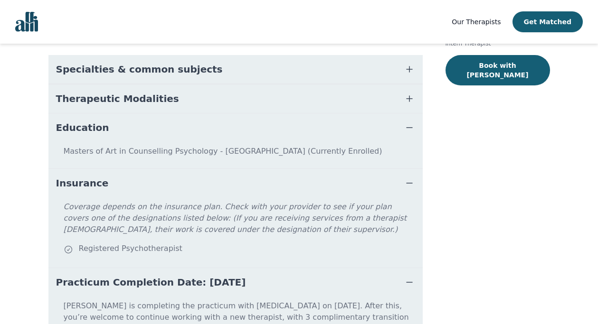
click at [180, 93] on button "Therapeutic Modalities" at bounding box center [235, 99] width 374 height 28
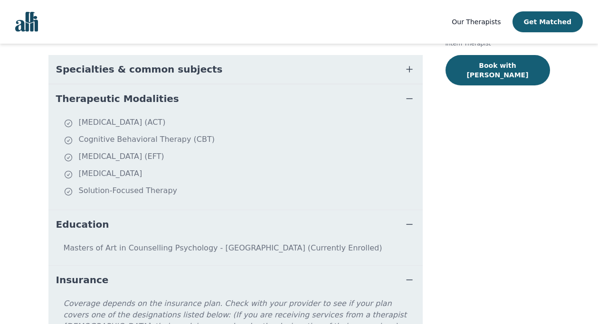
click at [179, 67] on button "Specialties & common subjects" at bounding box center [235, 69] width 374 height 28
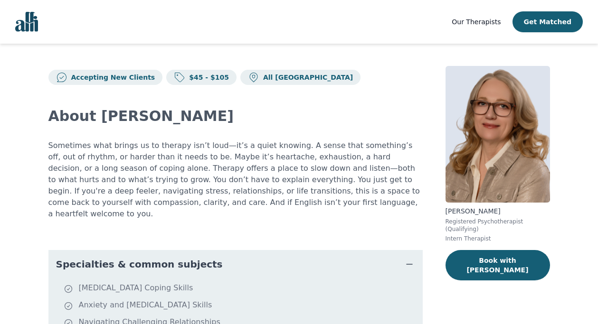
scroll to position [0, 0]
click at [185, 79] on p "$45 - $105" at bounding box center [207, 77] width 44 height 9
click at [185, 77] on p "$45 - $105" at bounding box center [207, 77] width 44 height 9
click at [185, 82] on p "$45 - $105" at bounding box center [207, 77] width 44 height 9
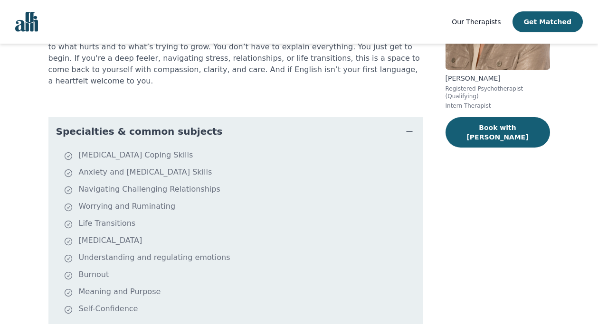
scroll to position [151, 0]
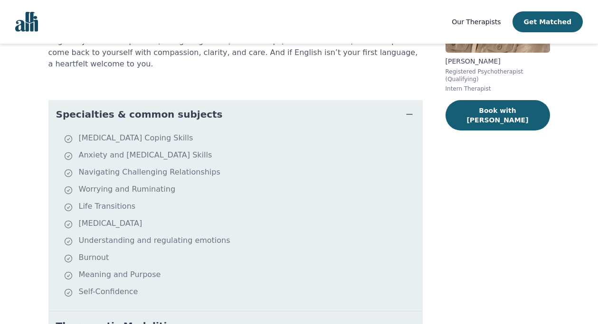
scroll to position [1, 0]
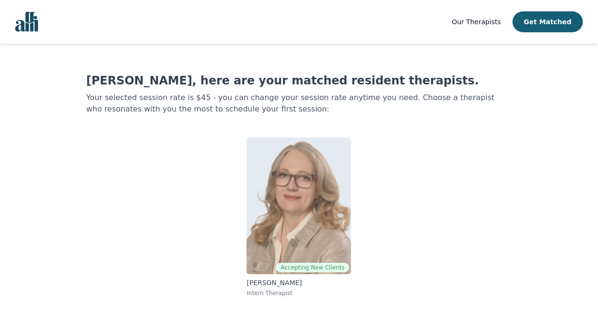
click at [276, 176] on img at bounding box center [298, 206] width 104 height 137
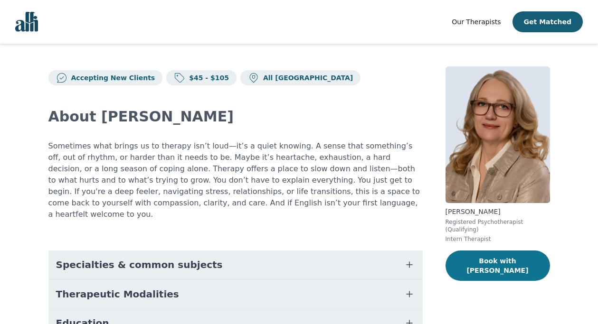
click at [496, 255] on button "Book with [PERSON_NAME]" at bounding box center [497, 266] width 104 height 30
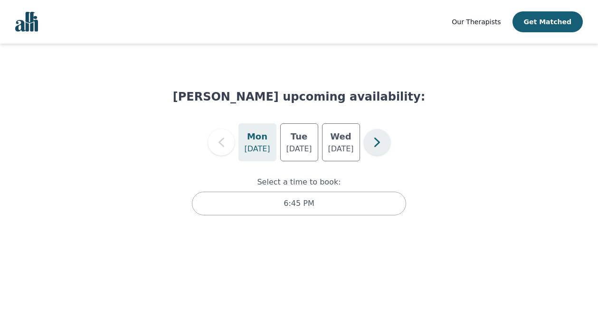
click at [377, 142] on icon "button" at bounding box center [377, 142] width 6 height 9
click at [231, 144] on button "button" at bounding box center [221, 142] width 27 height 27
click at [366, 143] on button "button" at bounding box center [377, 142] width 27 height 27
click at [227, 142] on icon "button" at bounding box center [221, 142] width 19 height 19
click at [289, 139] on div "[DATE]" at bounding box center [299, 142] width 38 height 38
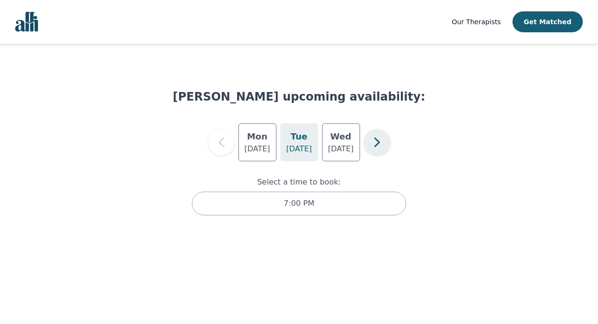
click at [381, 144] on icon "button" at bounding box center [377, 142] width 19 height 19
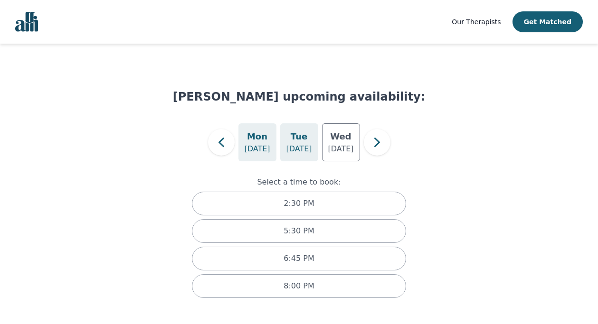
click at [315, 141] on div "[DATE]" at bounding box center [299, 142] width 38 height 38
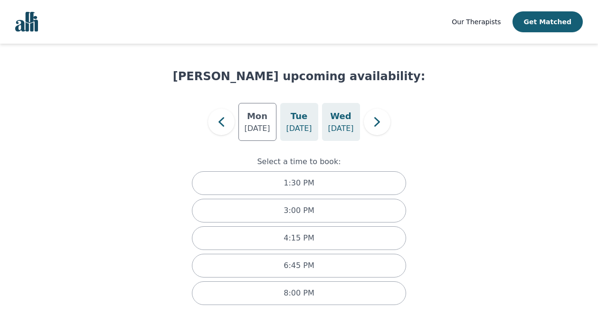
click at [349, 117] on h5 "Wed" at bounding box center [340, 116] width 21 height 13
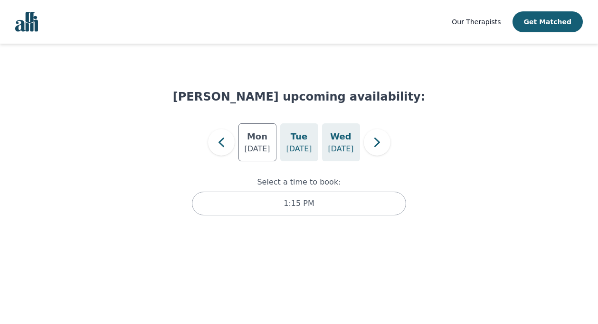
click at [292, 146] on p "[DATE]" at bounding box center [299, 148] width 26 height 11
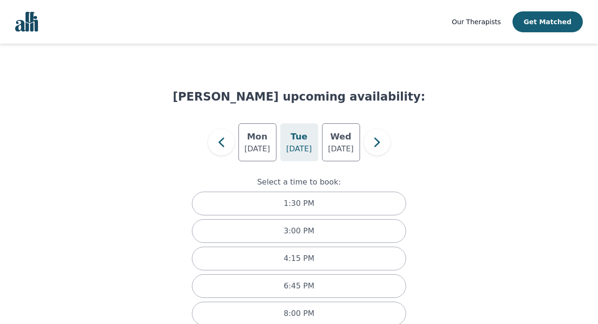
scroll to position [20, 0]
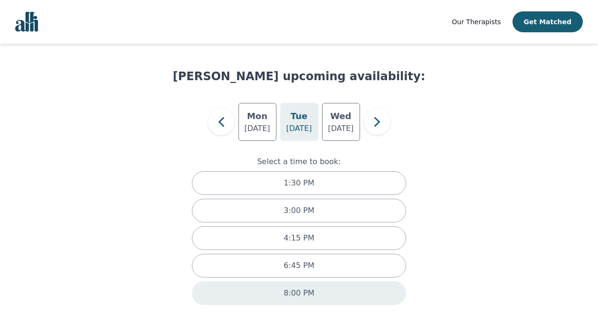
click at [333, 289] on div "8:00 PM" at bounding box center [299, 294] width 215 height 24
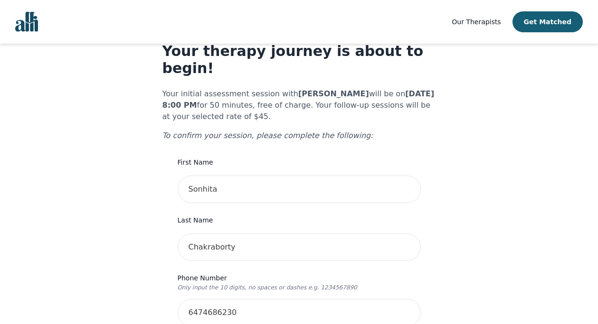
scroll to position [39, 0]
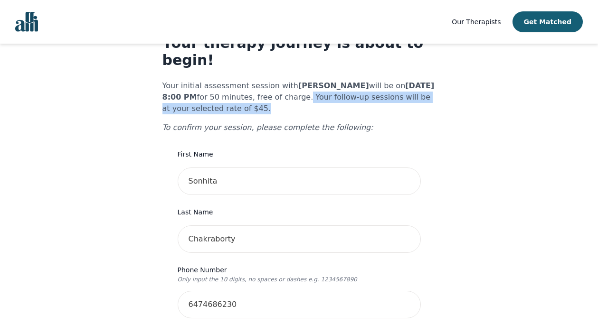
drag, startPoint x: 309, startPoint y: 81, endPoint x: 309, endPoint y: 96, distance: 15.2
click at [309, 96] on p "Your initial assessment session with [PERSON_NAME] will be on [DATE] 8:00 PM fo…" at bounding box center [298, 97] width 273 height 34
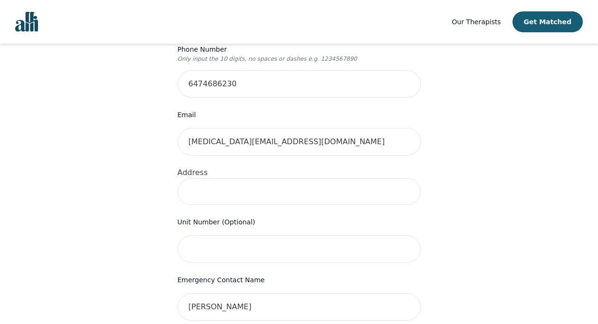
scroll to position [181, 0]
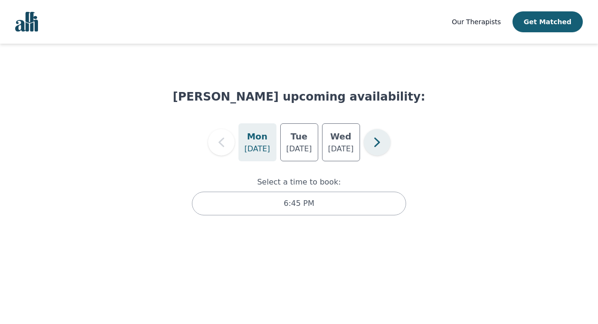
click at [371, 138] on icon "button" at bounding box center [377, 142] width 19 height 19
click at [373, 140] on icon "button" at bounding box center [377, 142] width 19 height 19
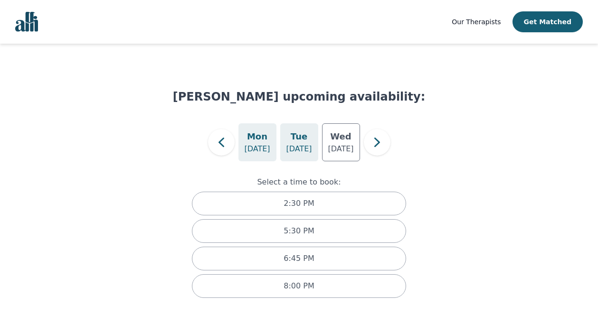
click at [315, 148] on div "[DATE]" at bounding box center [299, 142] width 38 height 38
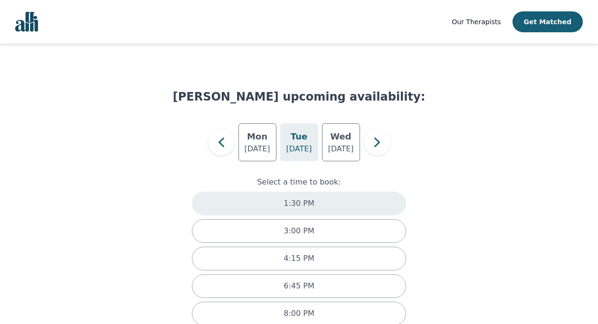
scroll to position [20, 0]
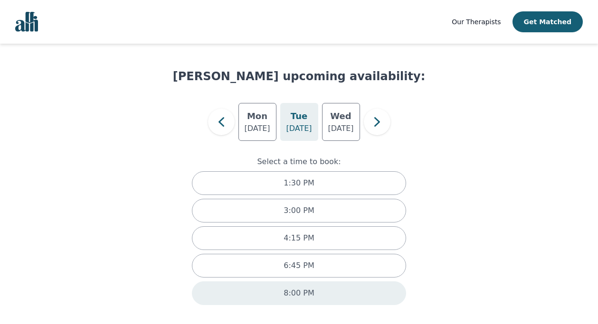
click at [304, 288] on p "8:00 PM" at bounding box center [298, 293] width 30 height 11
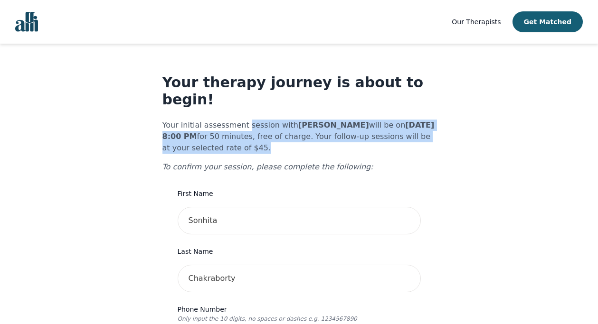
drag, startPoint x: 244, startPoint y: 109, endPoint x: 253, endPoint y: 129, distance: 21.9
click at [253, 129] on p "Your initial assessment session with [PERSON_NAME] will be on [DATE] 8:00 PM fo…" at bounding box center [298, 137] width 273 height 34
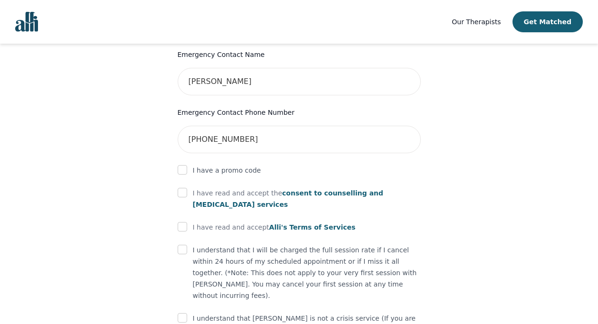
scroll to position [486, 0]
click at [260, 244] on p "I understand that I will be charged the full session rate if I cancel within 24…" at bounding box center [307, 272] width 228 height 57
click at [209, 244] on p "I understand that I will be charged the full session rate if I cancel within 24…" at bounding box center [307, 272] width 228 height 57
click at [187, 244] on div "I understand that I will be charged the full session rate if I cancel within 24…" at bounding box center [299, 272] width 243 height 57
click at [180, 245] on input "checkbox" at bounding box center [182, 249] width 9 height 9
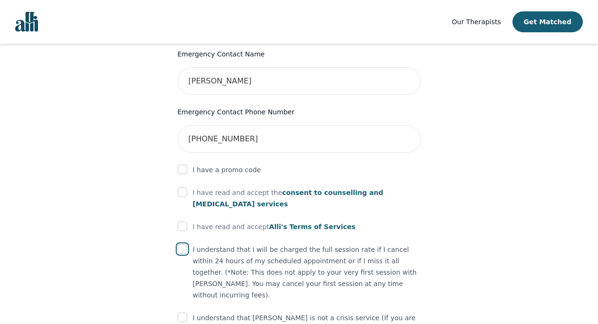
checkbox input "true"
click at [182, 302] on input "checkbox" at bounding box center [182, 317] width 9 height 9
checkbox input "true"
click at [180, 222] on input "checkbox" at bounding box center [182, 226] width 9 height 9
checkbox input "true"
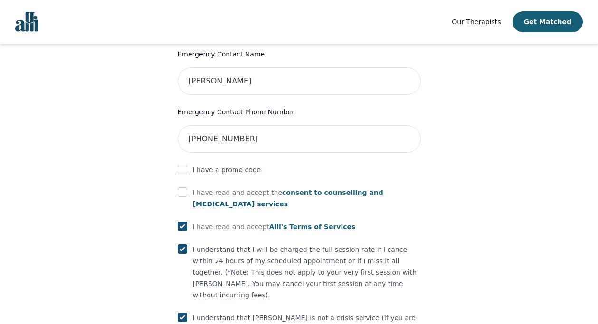
click at [180, 187] on div "I have read and accept the consent to counselling and [MEDICAL_DATA] services" at bounding box center [299, 198] width 243 height 23
click at [180, 188] on input "checkbox" at bounding box center [182, 192] width 9 height 9
checkbox input "true"
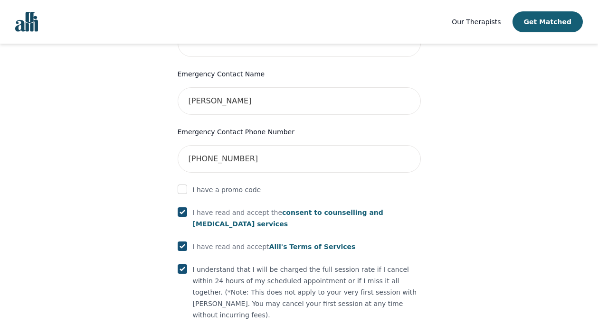
scroll to position [467, 0]
click at [181, 184] on input "checkbox" at bounding box center [182, 188] width 9 height 9
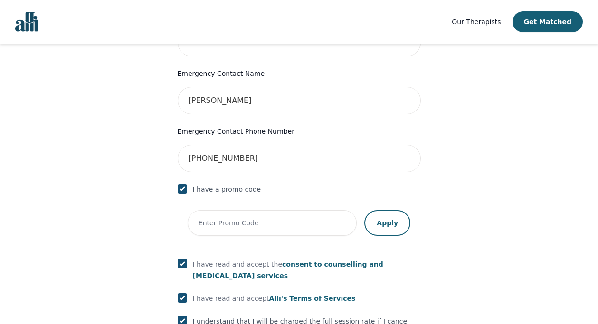
click at [181, 184] on input "checkbox" at bounding box center [182, 188] width 9 height 9
checkbox input "false"
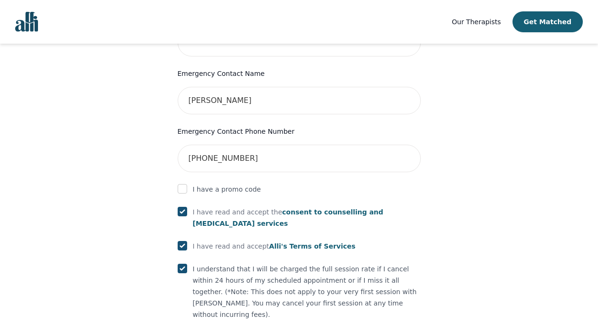
click at [149, 219] on div "Your therapy journey is about to begin! Your initial assessment session with [P…" at bounding box center [298, 3] width 575 height 852
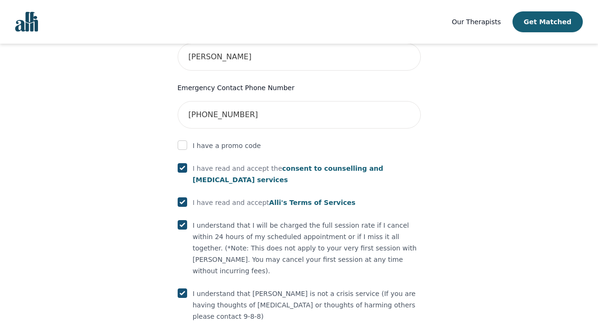
scroll to position [531, 0]
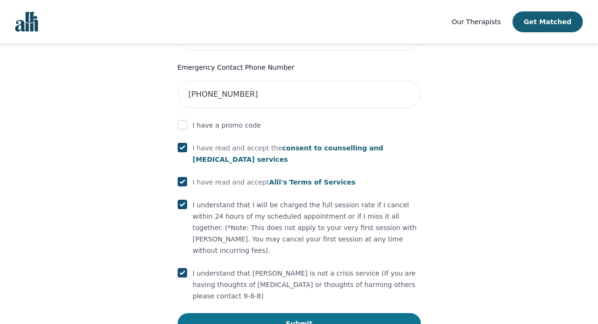
click at [310, 302] on button "Submit" at bounding box center [299, 323] width 243 height 21
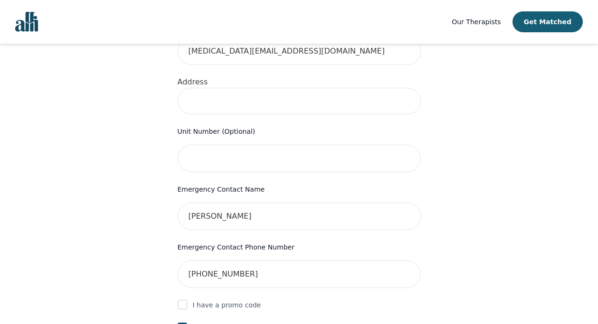
scroll to position [346, 0]
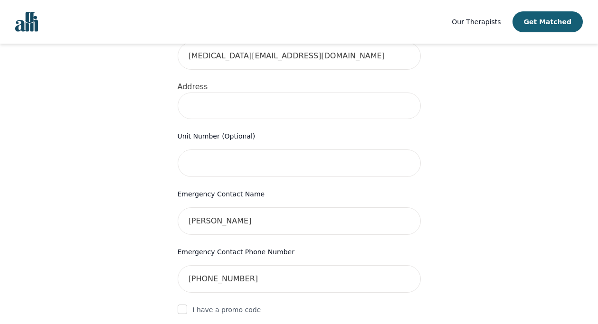
click at [268, 93] on input at bounding box center [299, 106] width 243 height 27
type input "[STREET_ADDRESS]"
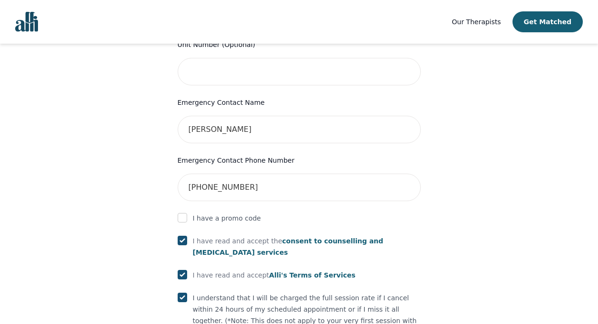
scroll to position [567, 0]
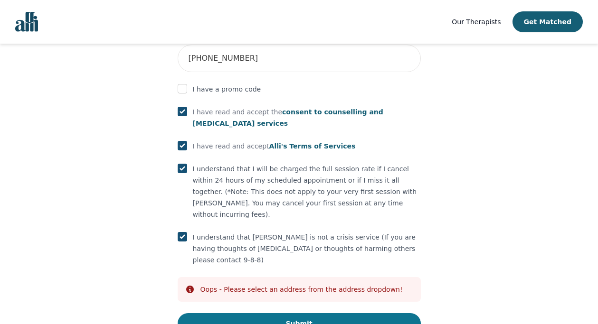
click at [287, 302] on button "Submit" at bounding box center [299, 323] width 243 height 21
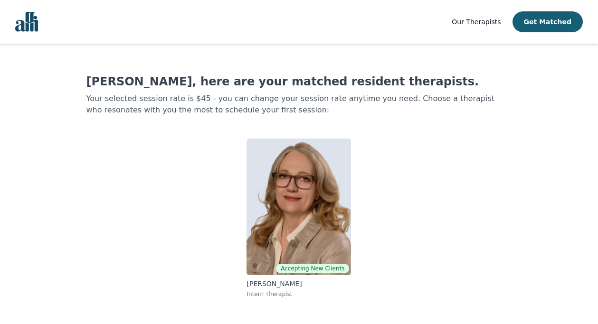
scroll to position [1, 0]
